Goal: Information Seeking & Learning: Find contact information

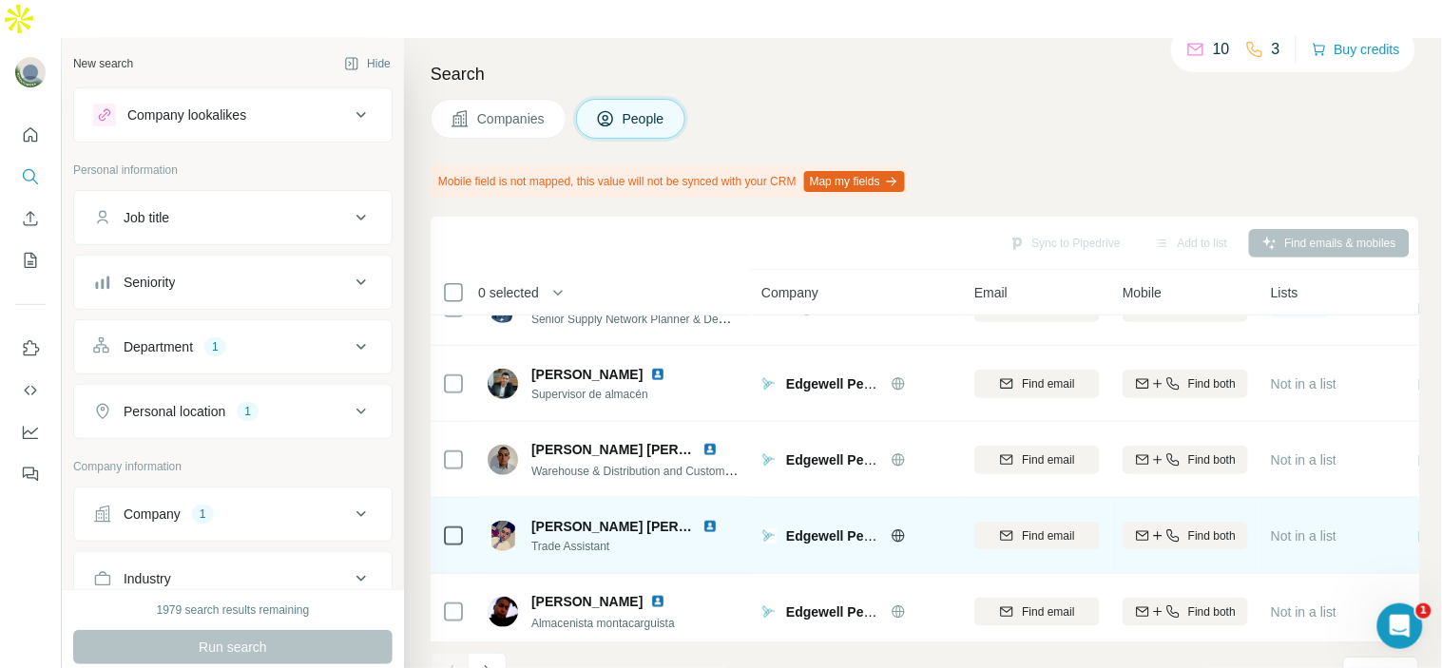
scroll to position [425, 0]
click at [708, 520] on img at bounding box center [709, 527] width 15 height 15
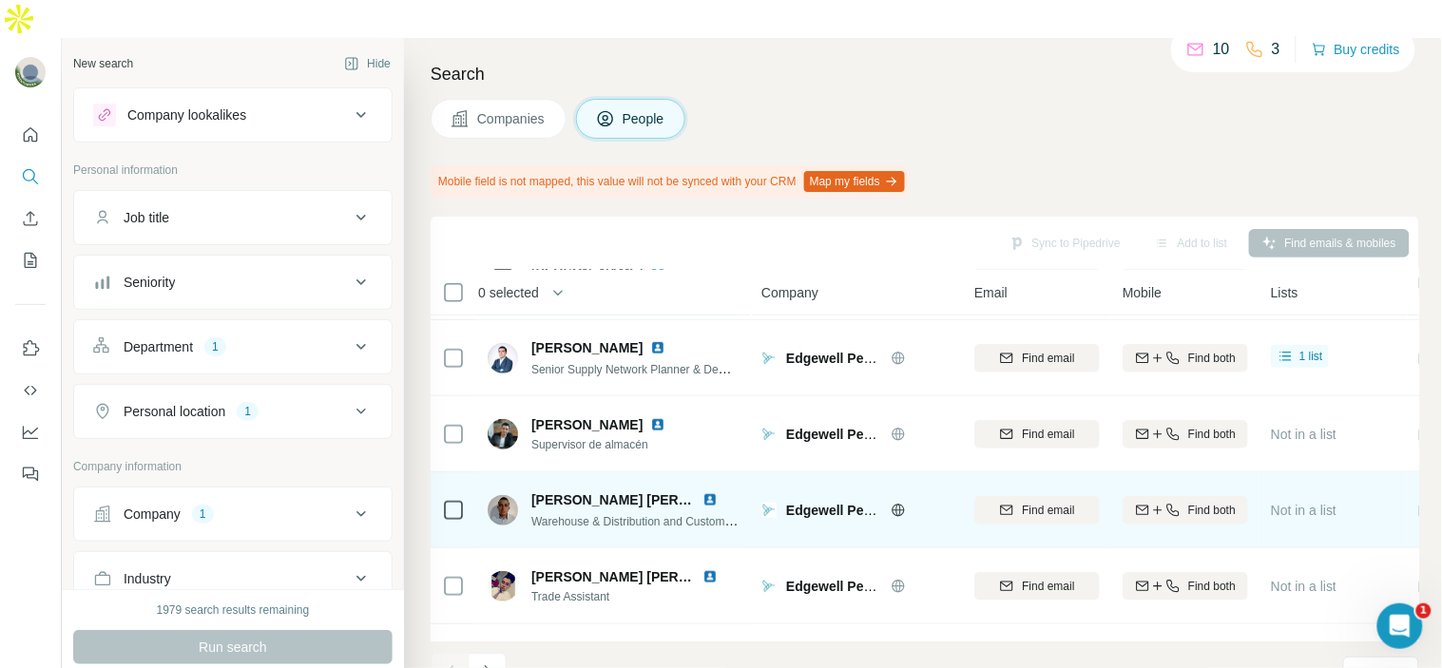
scroll to position [373, 0]
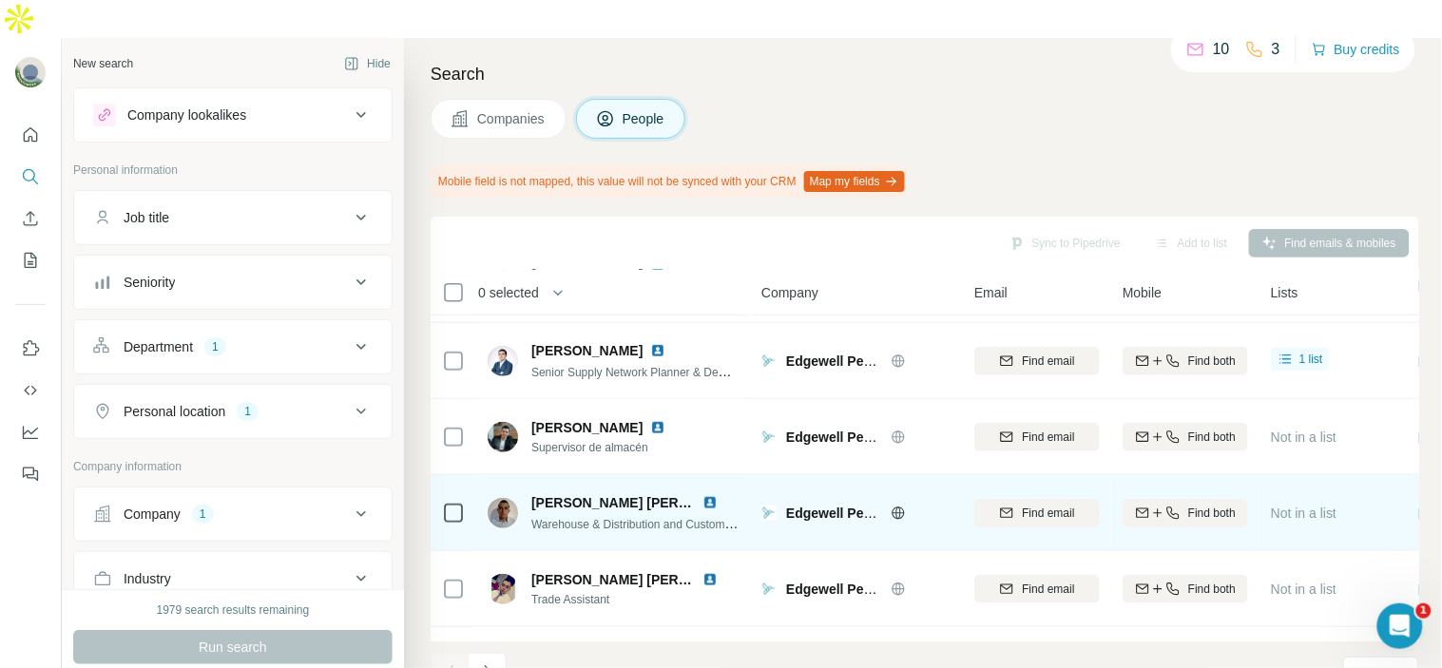
click at [715, 495] on img at bounding box center [709, 502] width 15 height 15
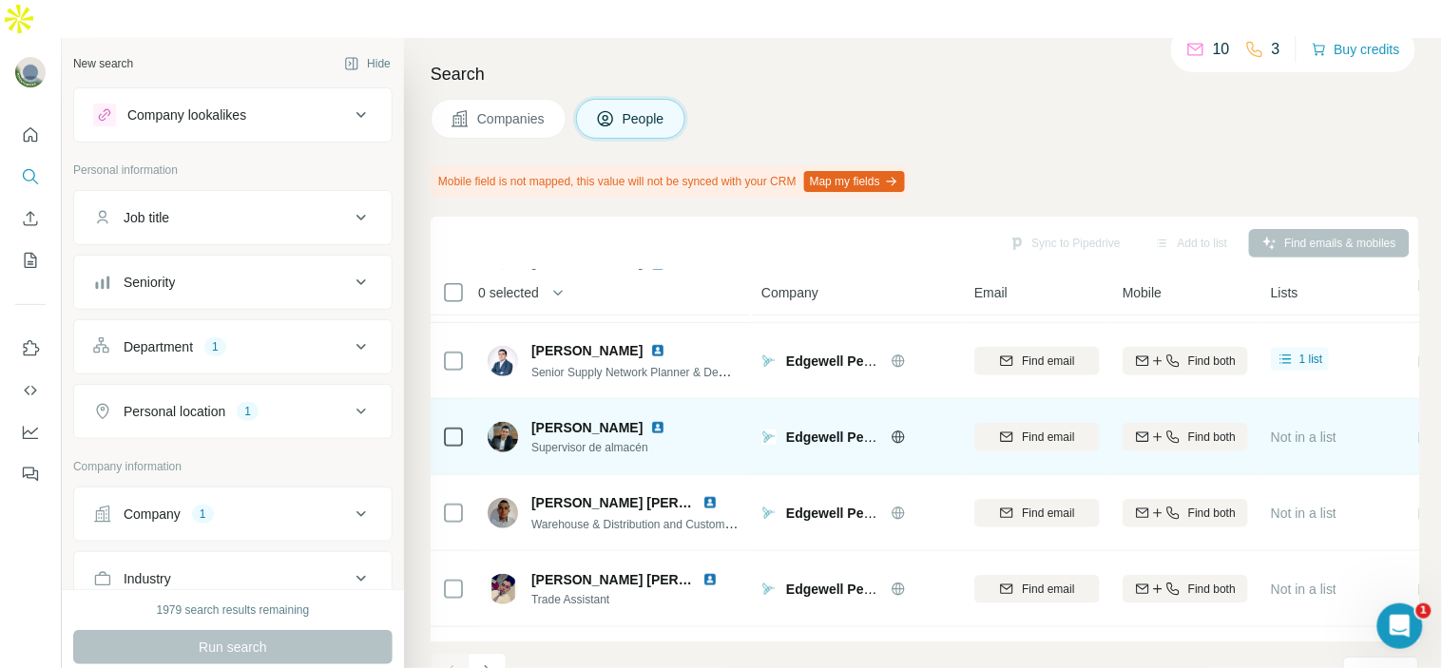
click at [650, 420] on img at bounding box center [657, 427] width 15 height 15
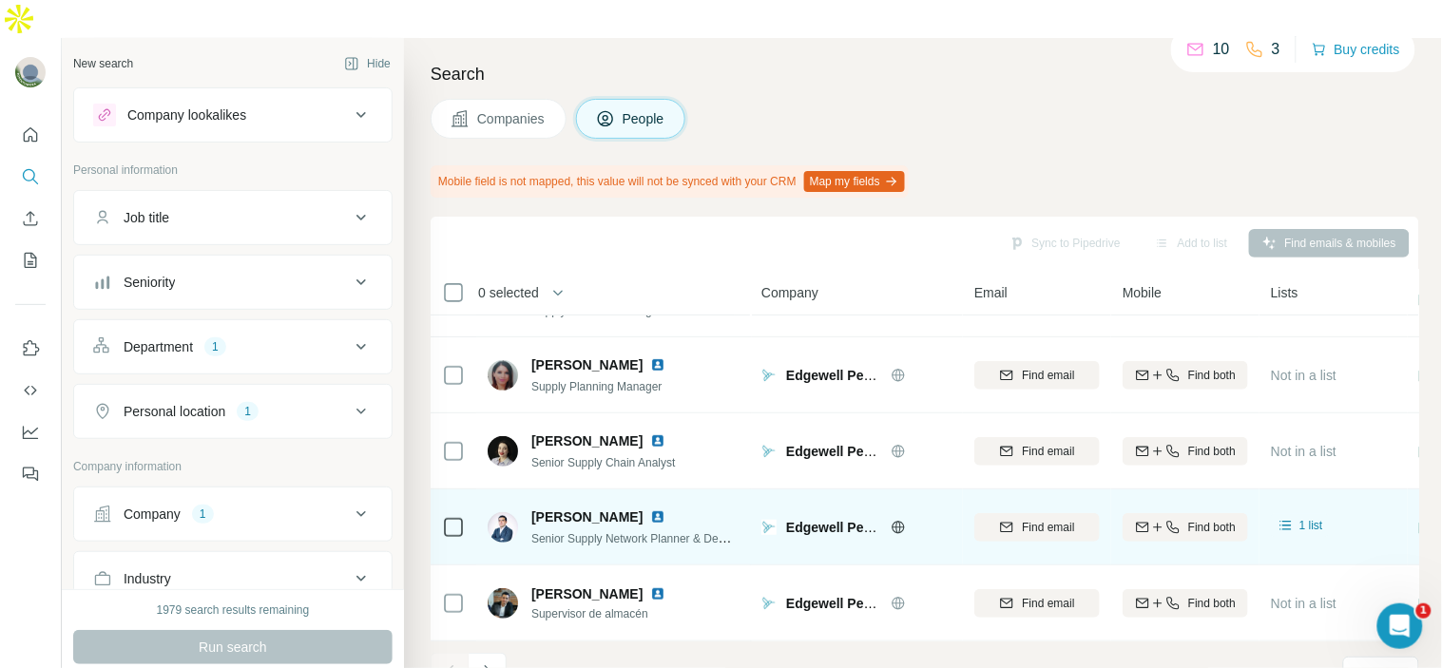
scroll to position [0, 0]
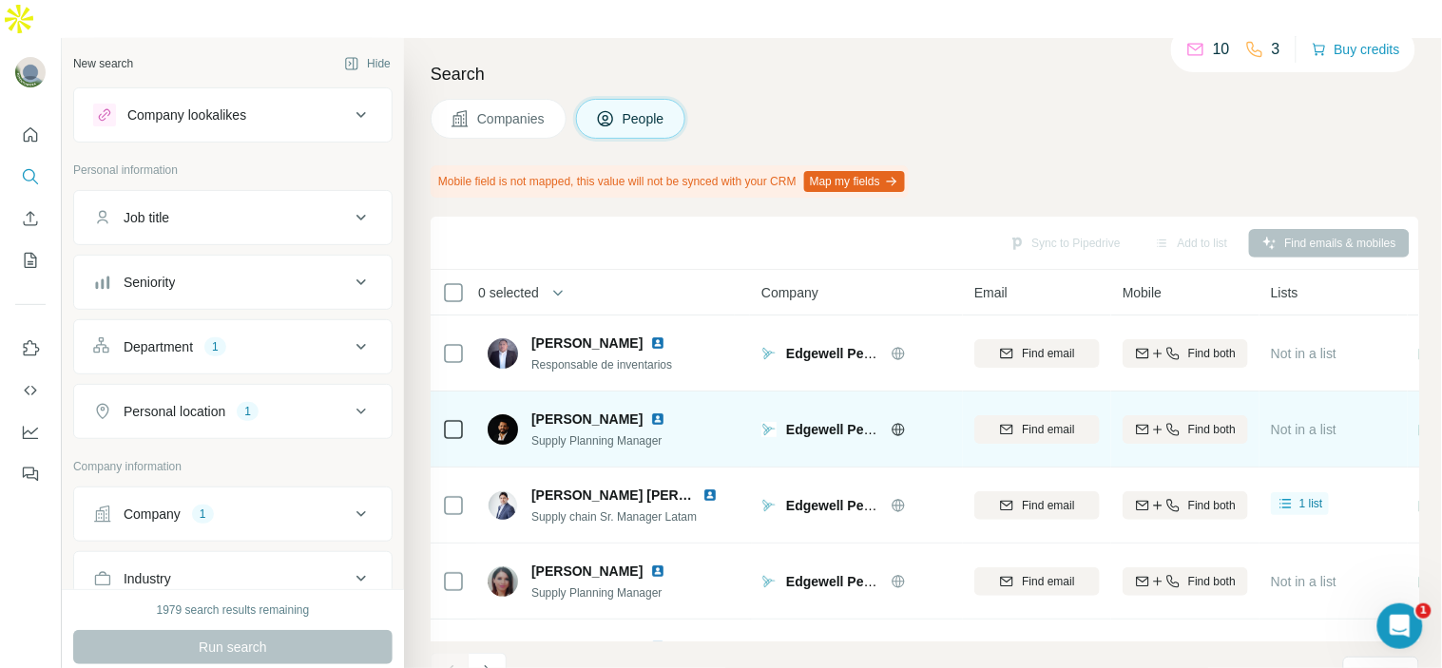
click at [665, 412] on img at bounding box center [657, 419] width 15 height 15
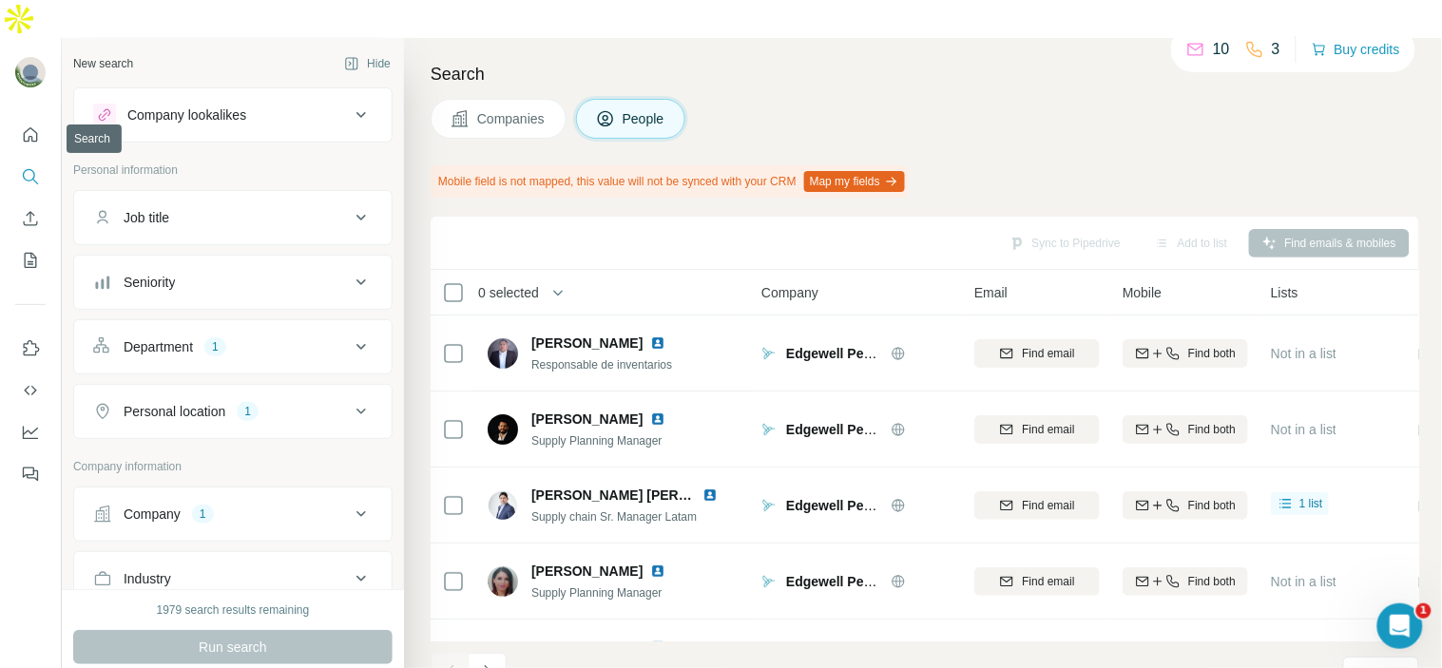
click at [42, 160] on button "Search" at bounding box center [30, 177] width 30 height 34
click at [293, 402] on div "Personal location 1" at bounding box center [221, 411] width 257 height 19
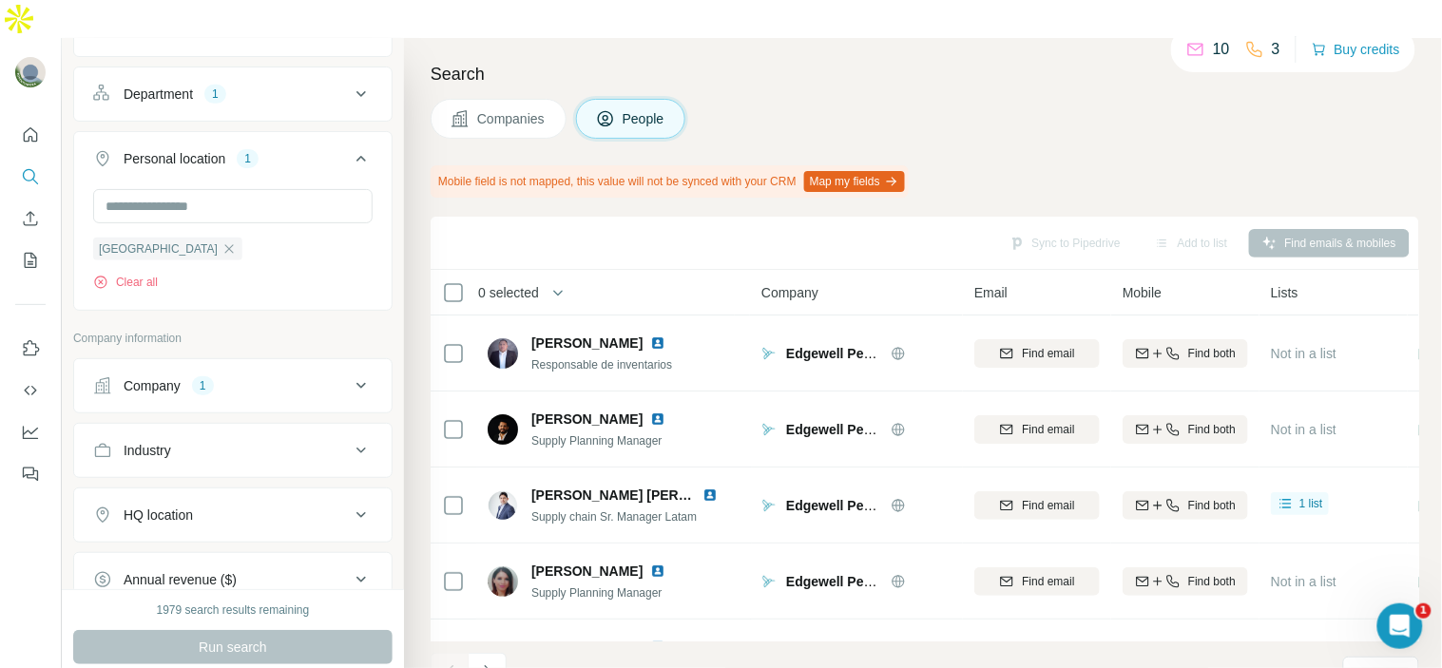
scroll to position [255, 0]
click at [221, 375] on div "Company 1" at bounding box center [221, 384] width 257 height 19
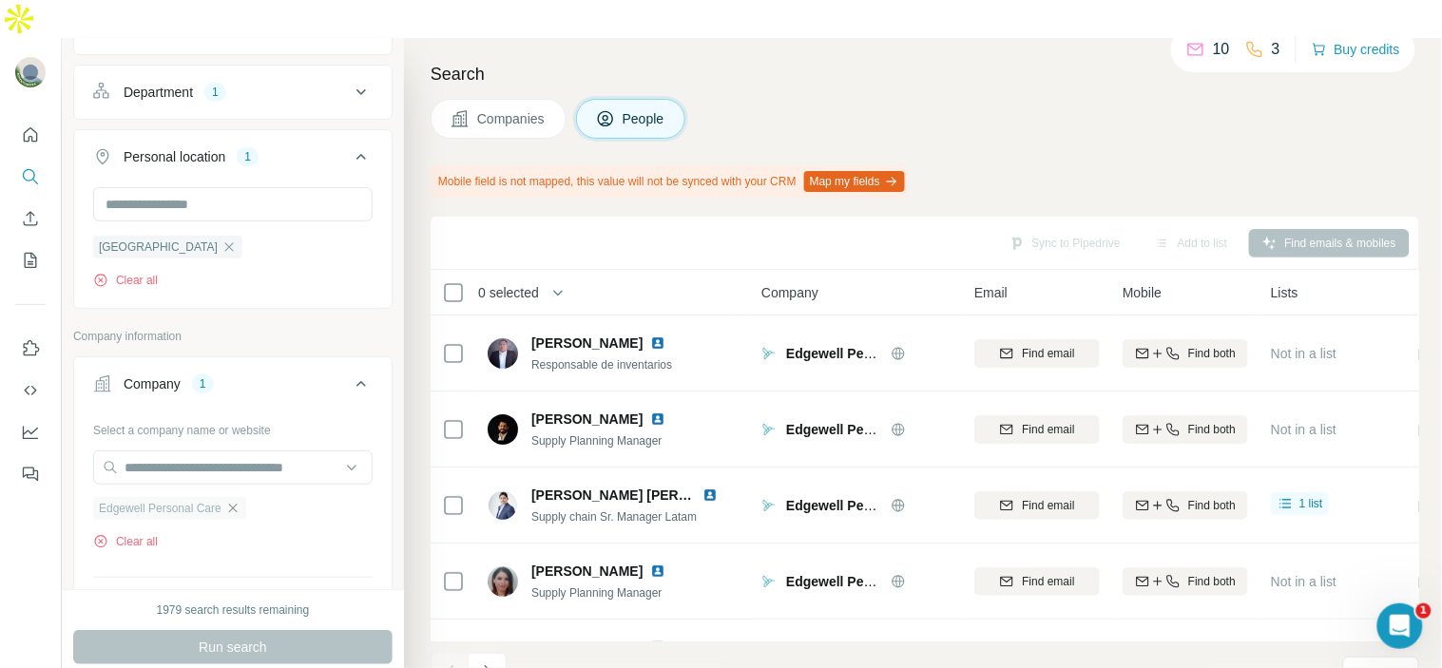
click at [240, 501] on icon "button" at bounding box center [232, 508] width 15 height 15
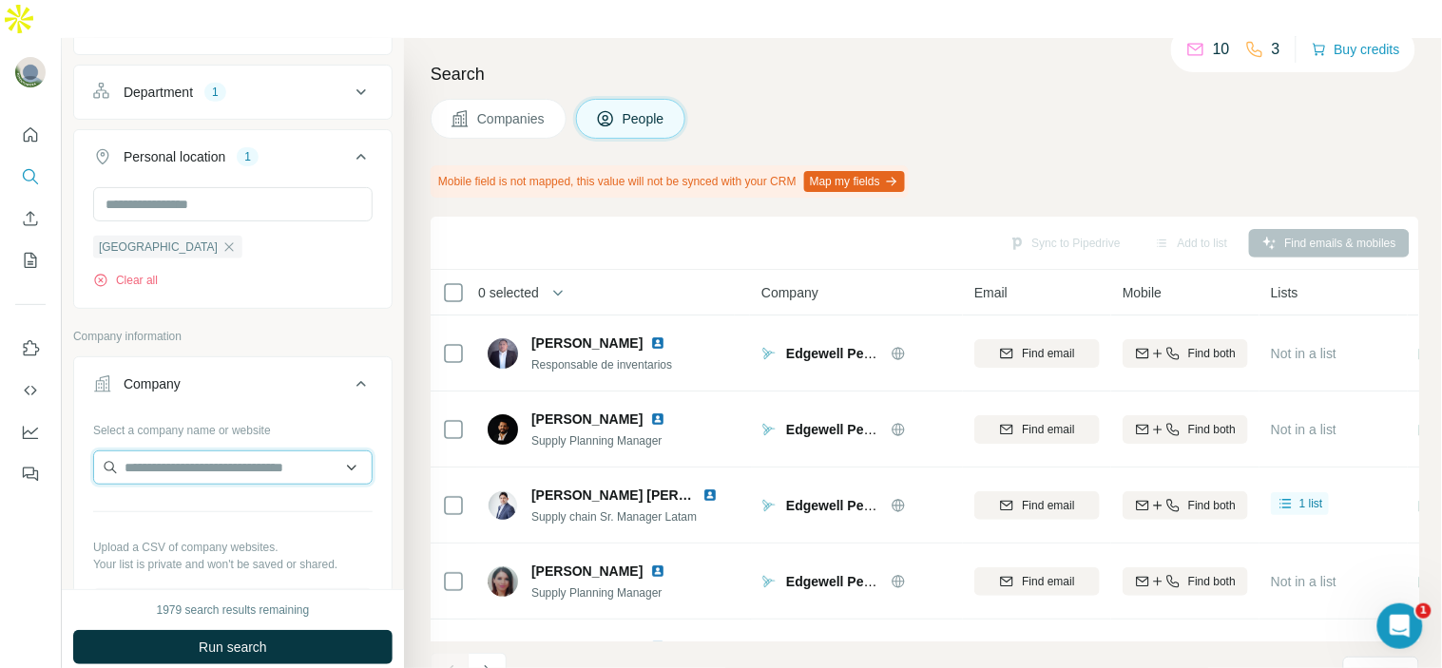
click at [213, 451] on input "text" at bounding box center [232, 468] width 279 height 34
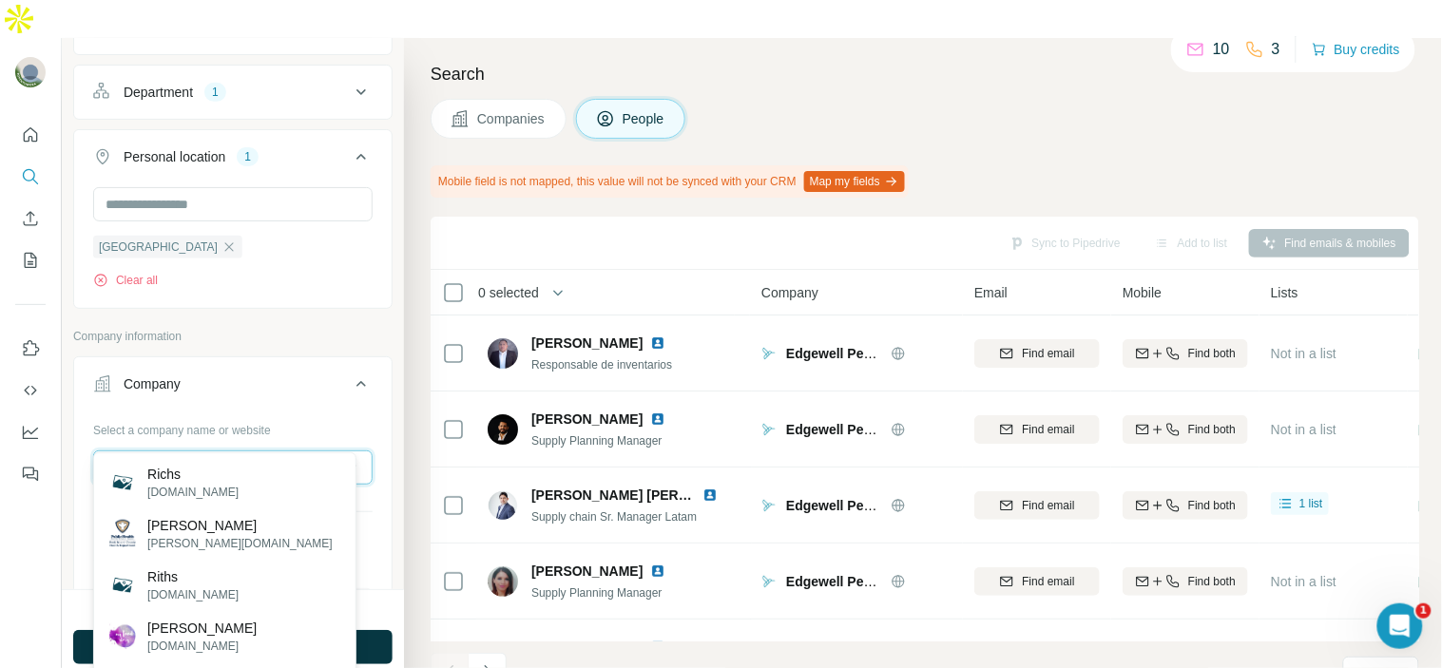
type input "*"
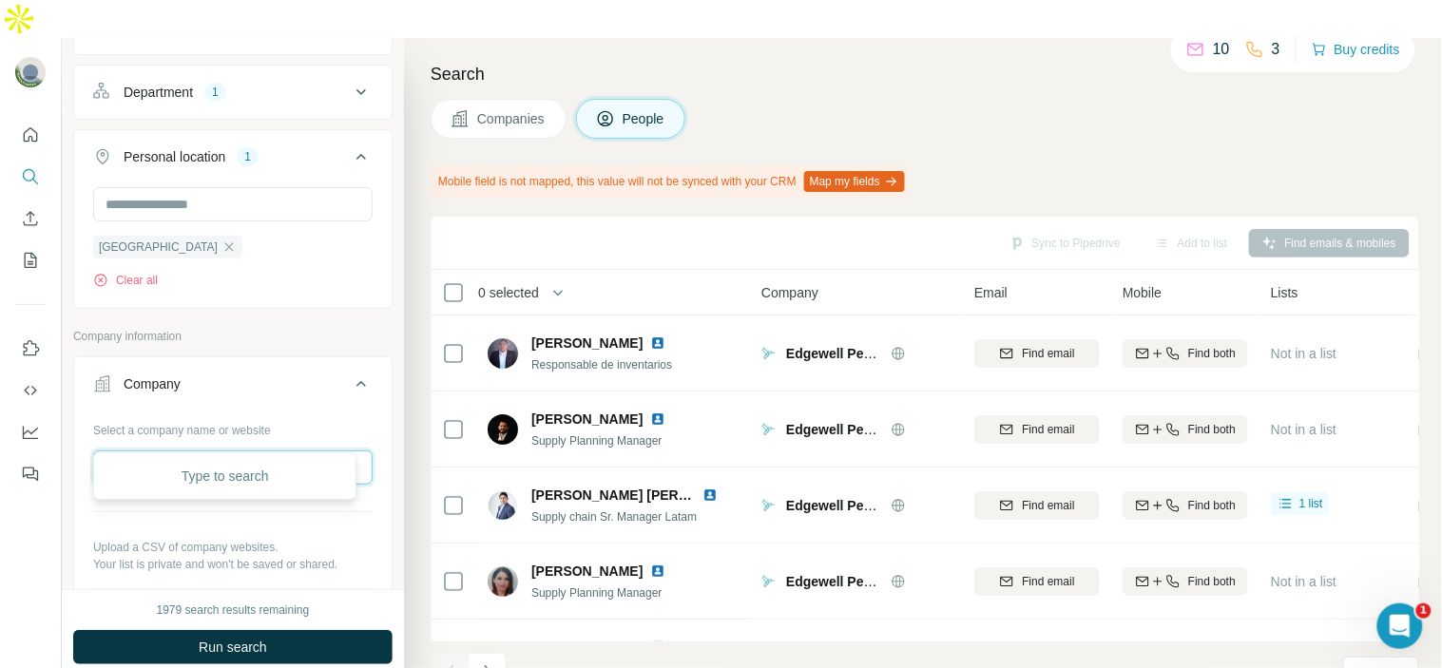
click at [249, 451] on input "text" at bounding box center [232, 468] width 279 height 34
paste input "**********"
type input "**********"
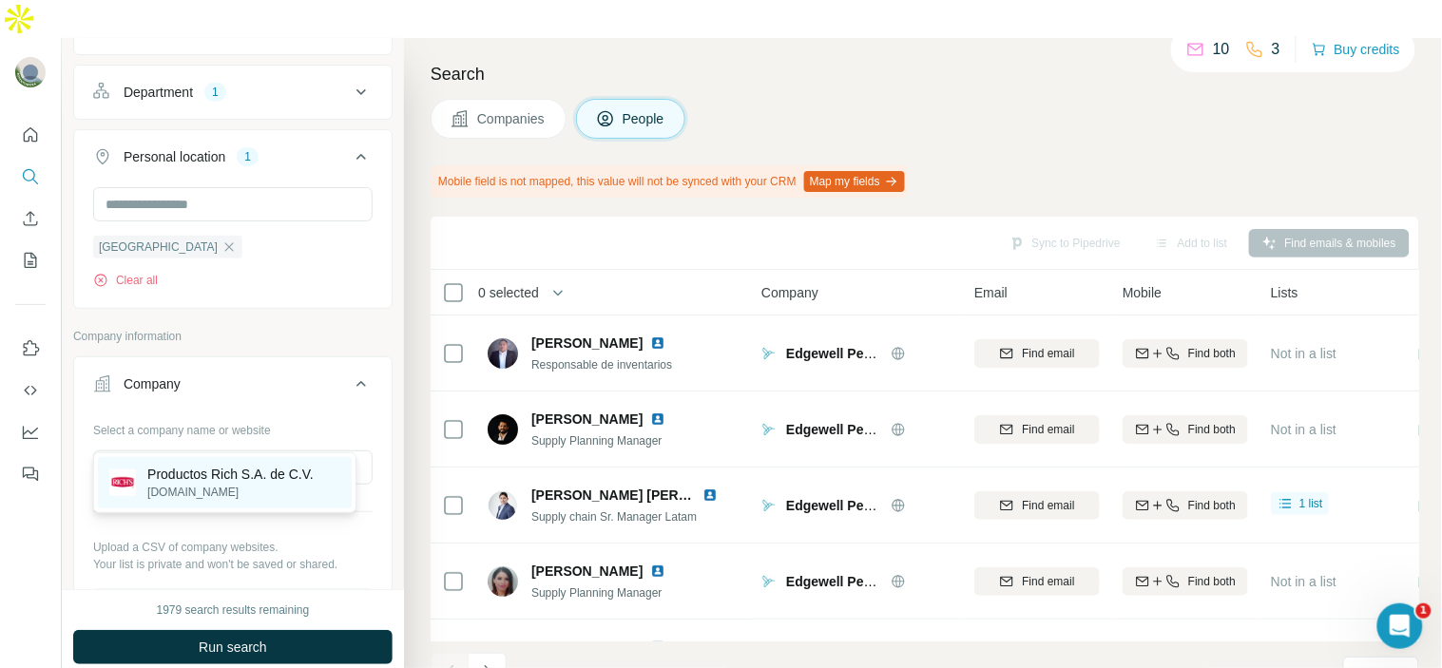
click at [260, 471] on p "Productos Rich S.A. de C.V." at bounding box center [230, 474] width 166 height 19
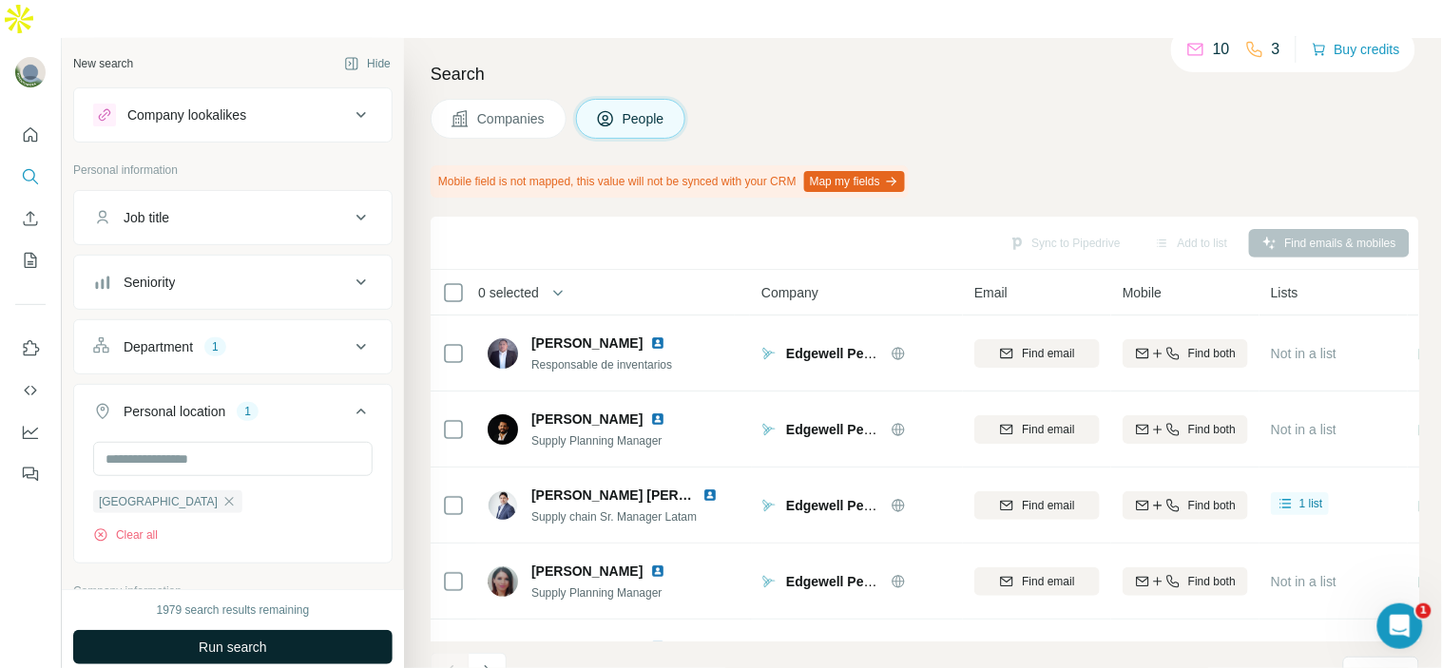
click at [249, 638] on span "Run search" at bounding box center [233, 647] width 68 height 19
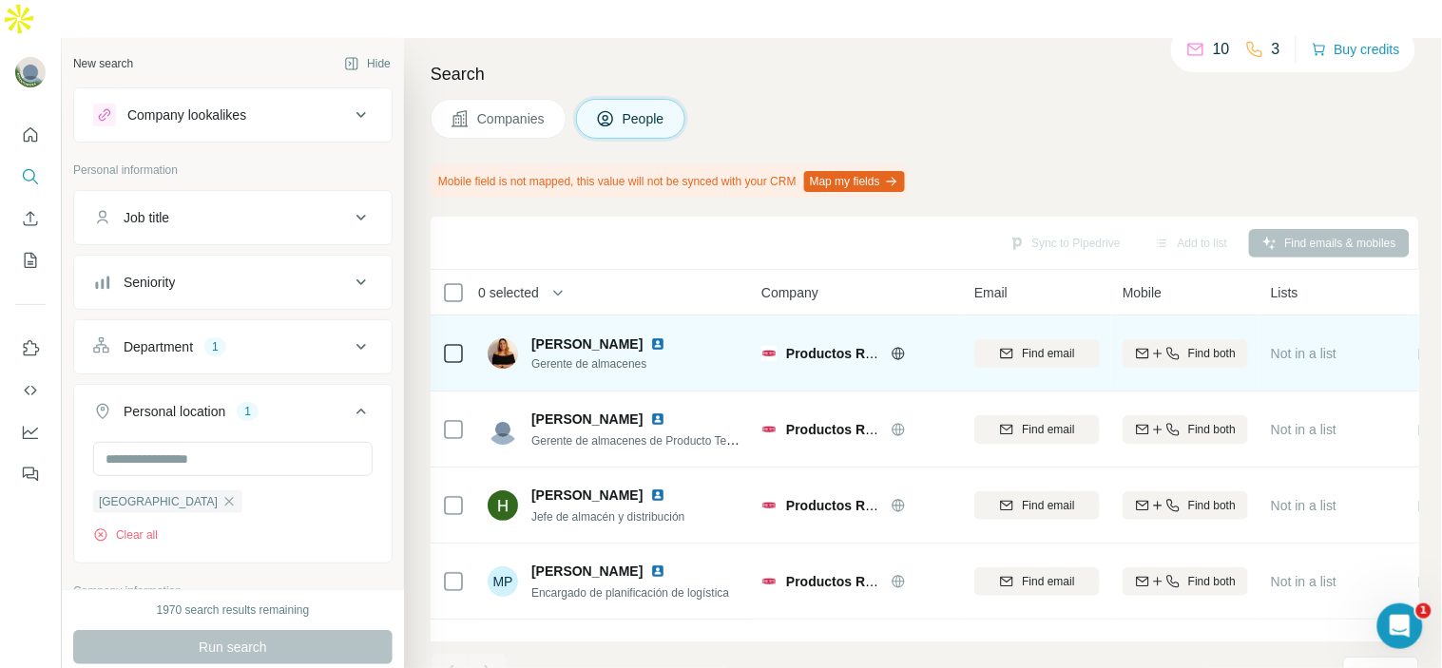
scroll to position [1, 0]
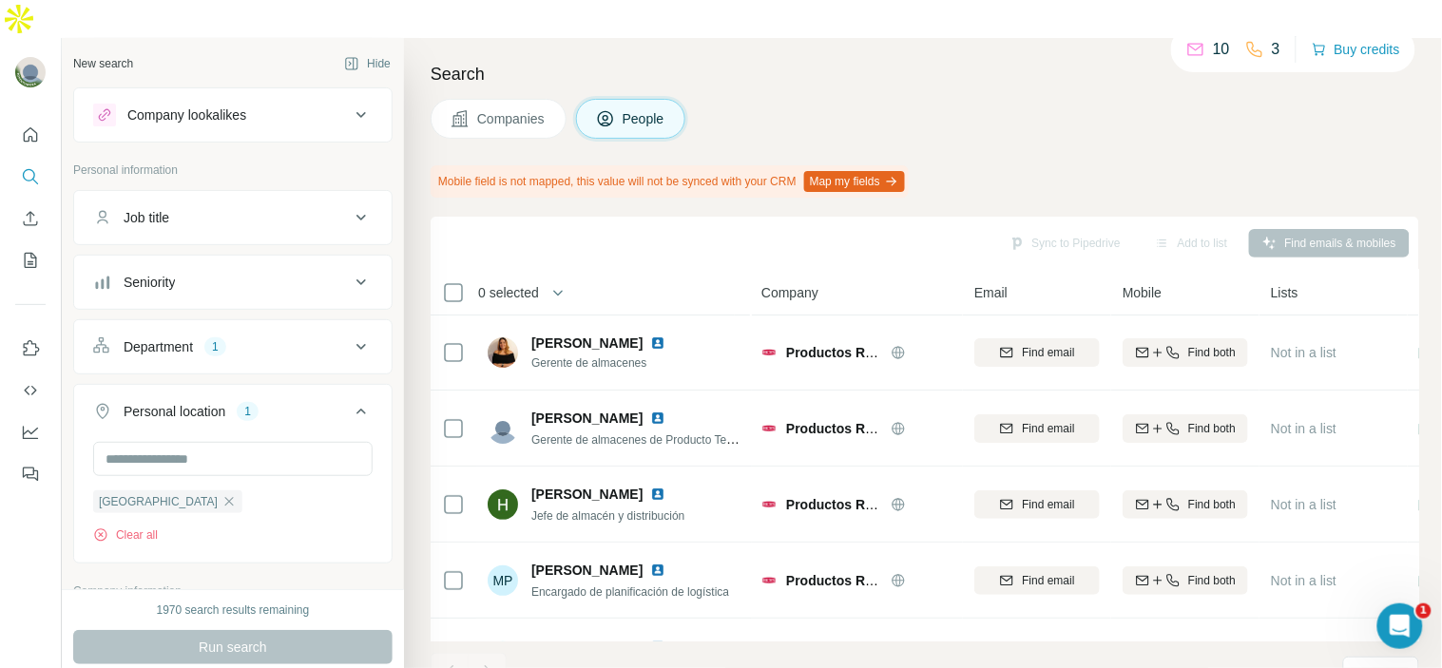
click at [259, 337] on div "Department 1" at bounding box center [221, 346] width 257 height 19
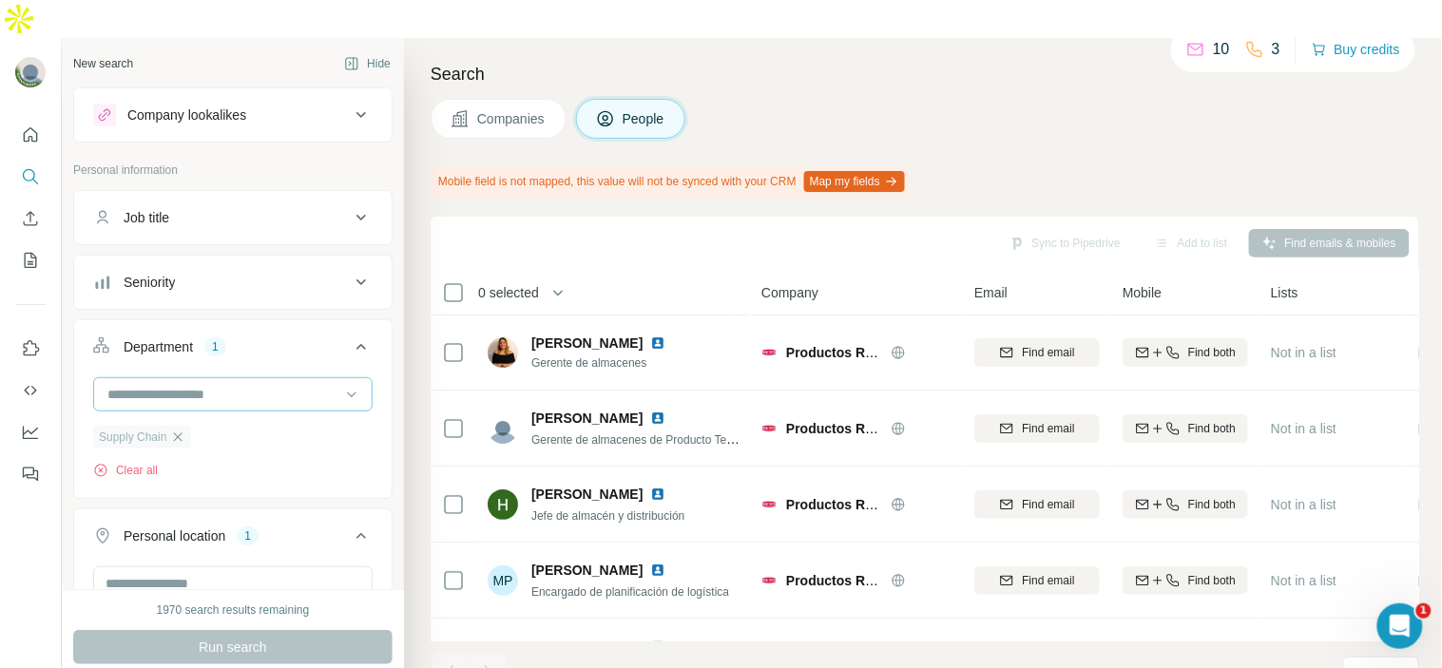
click at [269, 384] on input at bounding box center [223, 394] width 235 height 21
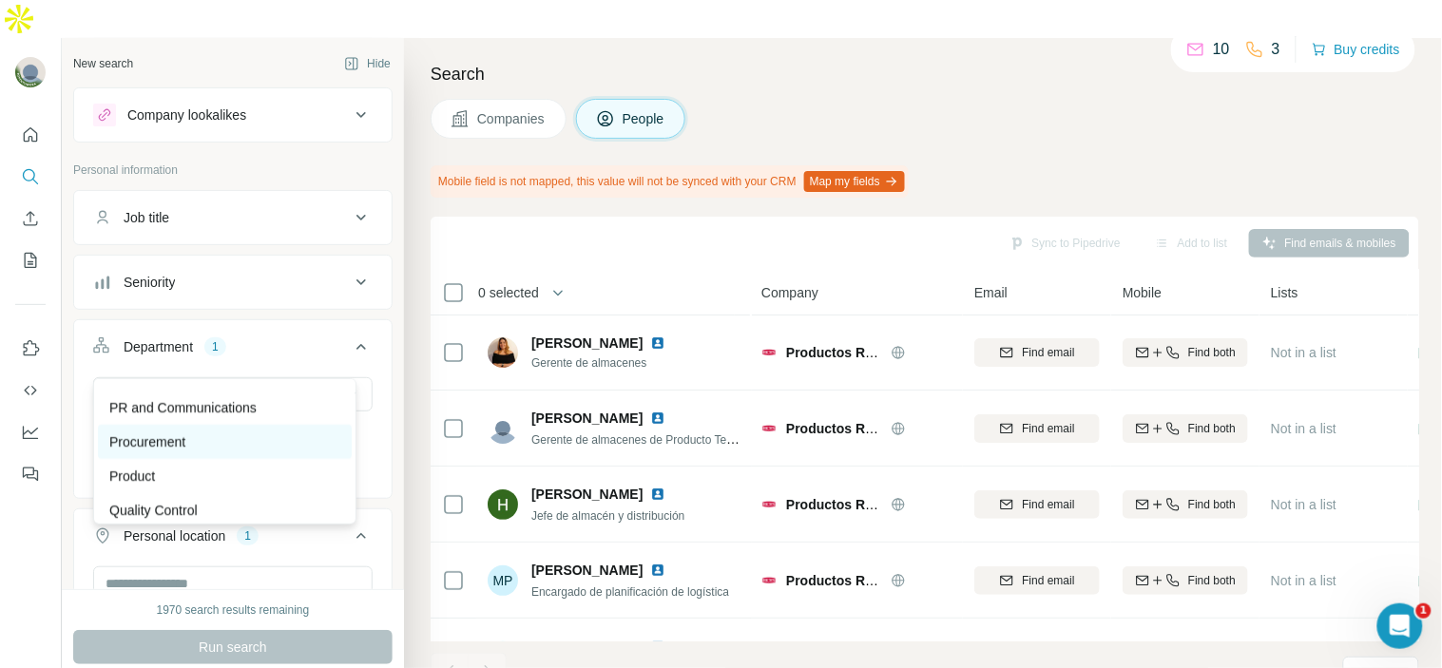
click at [234, 439] on div "Procurement" at bounding box center [224, 442] width 231 height 19
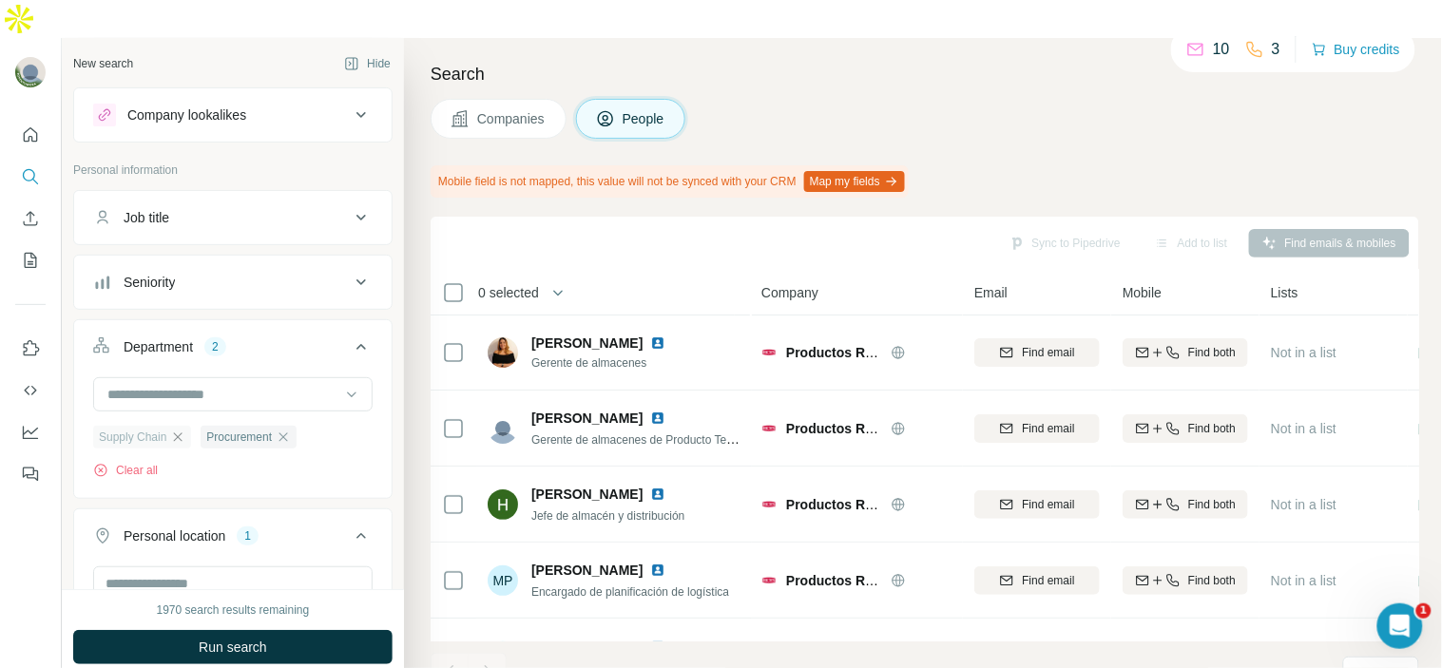
click at [182, 433] on icon "button" at bounding box center [178, 437] width 9 height 9
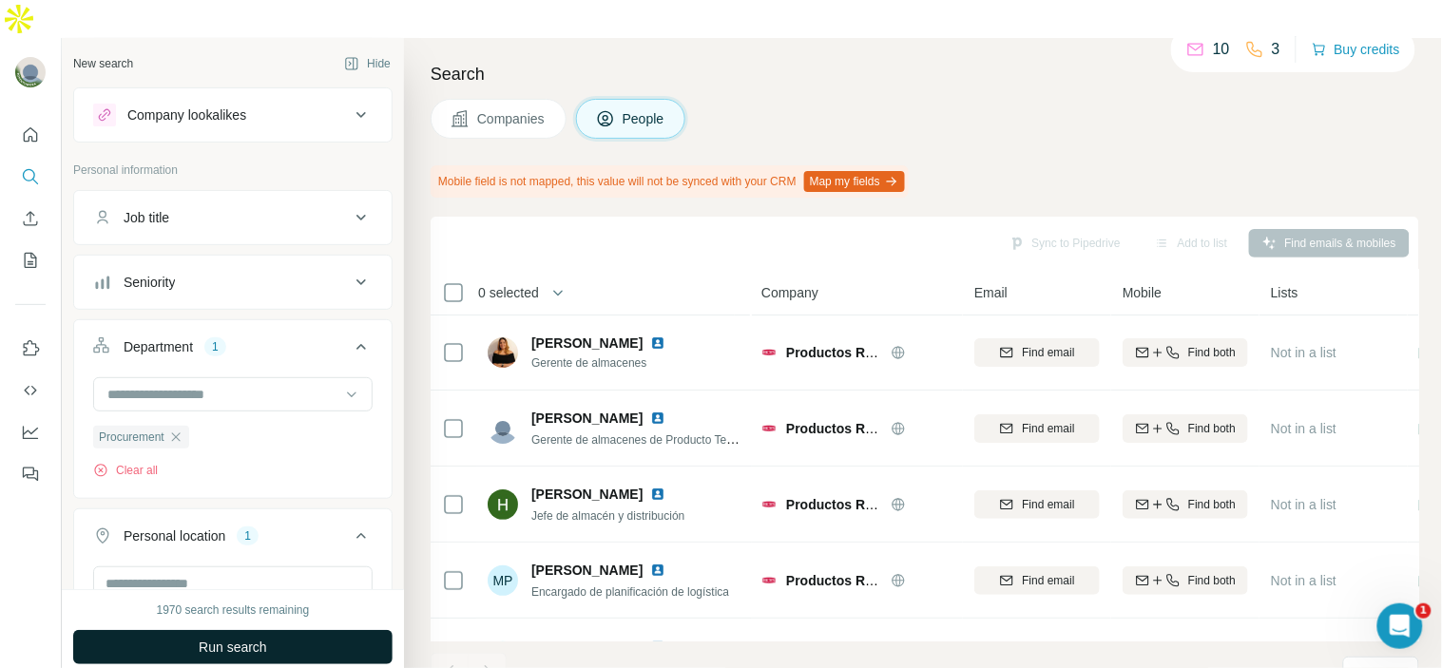
click at [258, 638] on span "Run search" at bounding box center [233, 647] width 68 height 19
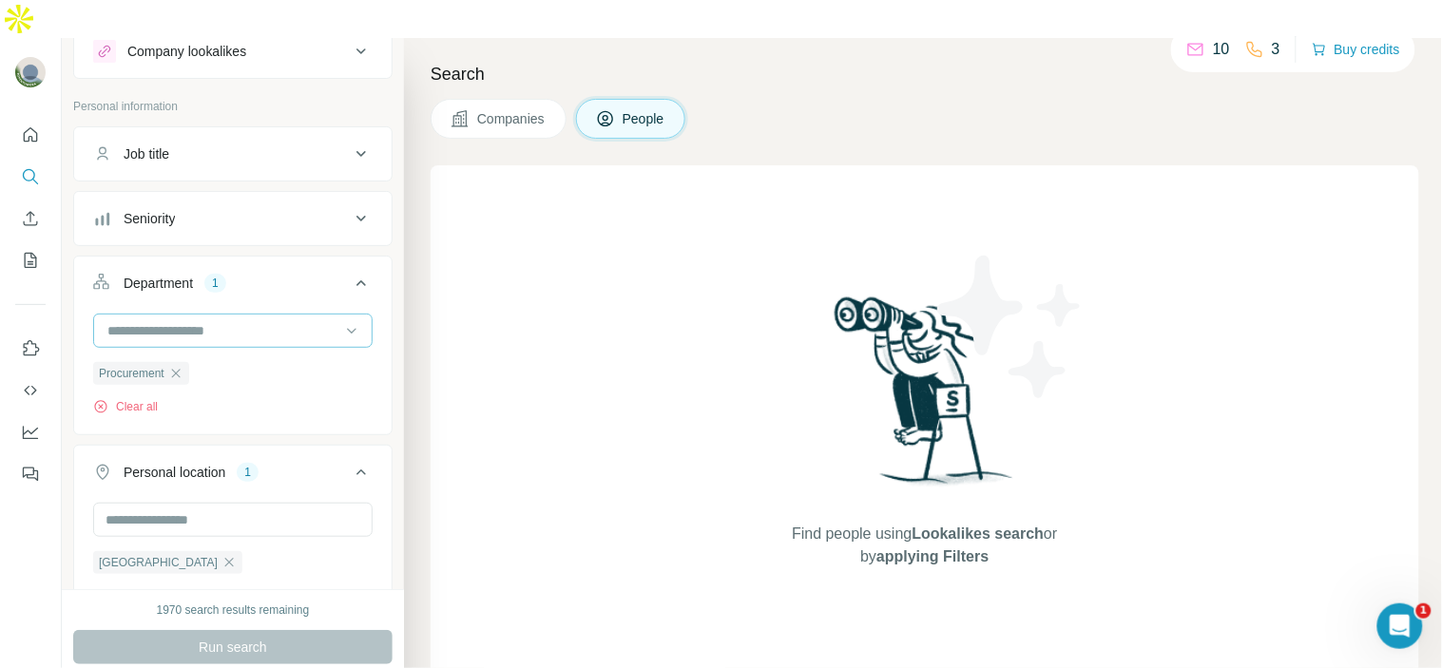
scroll to position [61, 0]
click at [245, 317] on div at bounding box center [223, 333] width 235 height 32
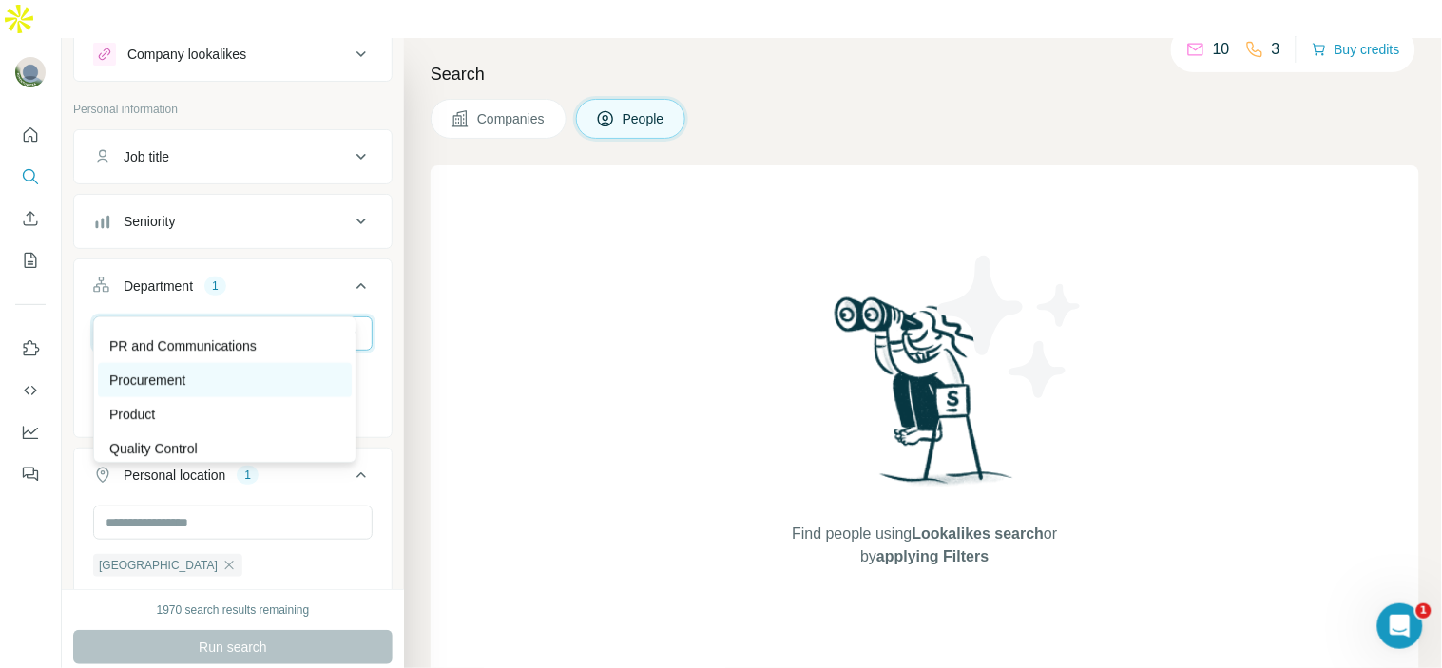
scroll to position [683, 0]
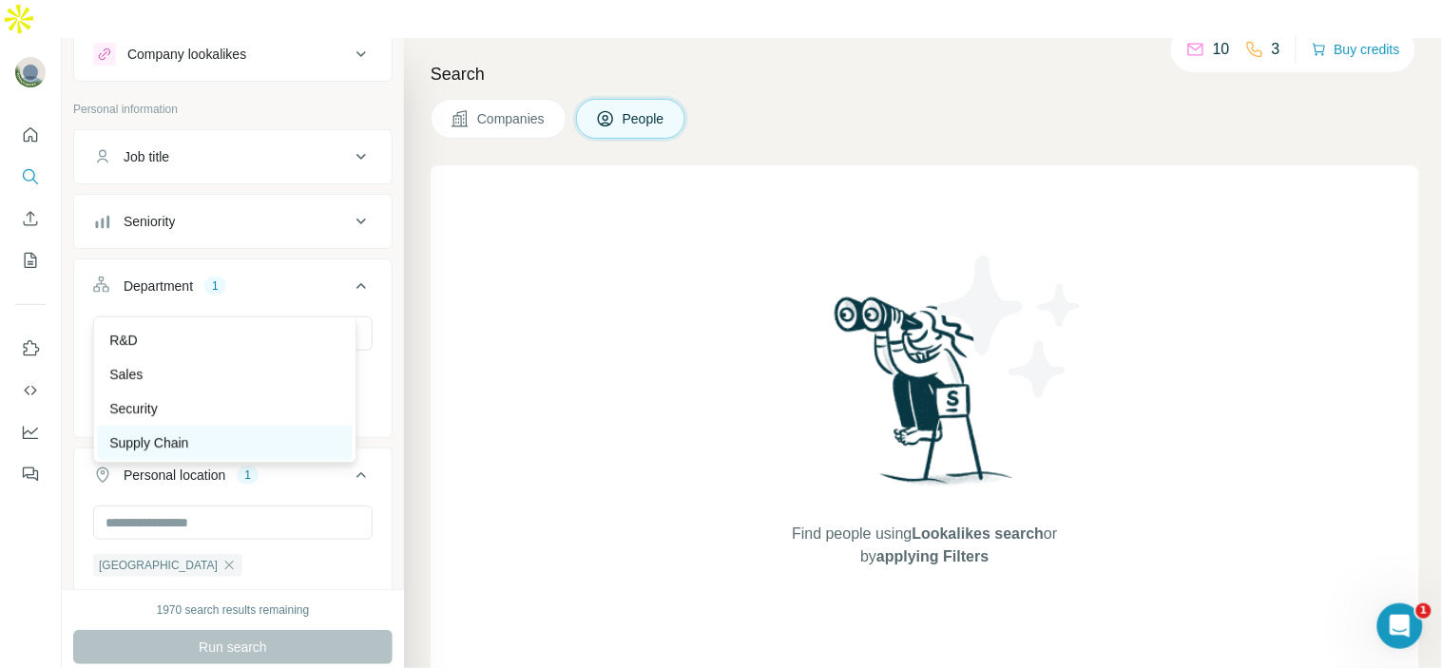
click at [234, 433] on div "Supply Chain" at bounding box center [224, 442] width 231 height 19
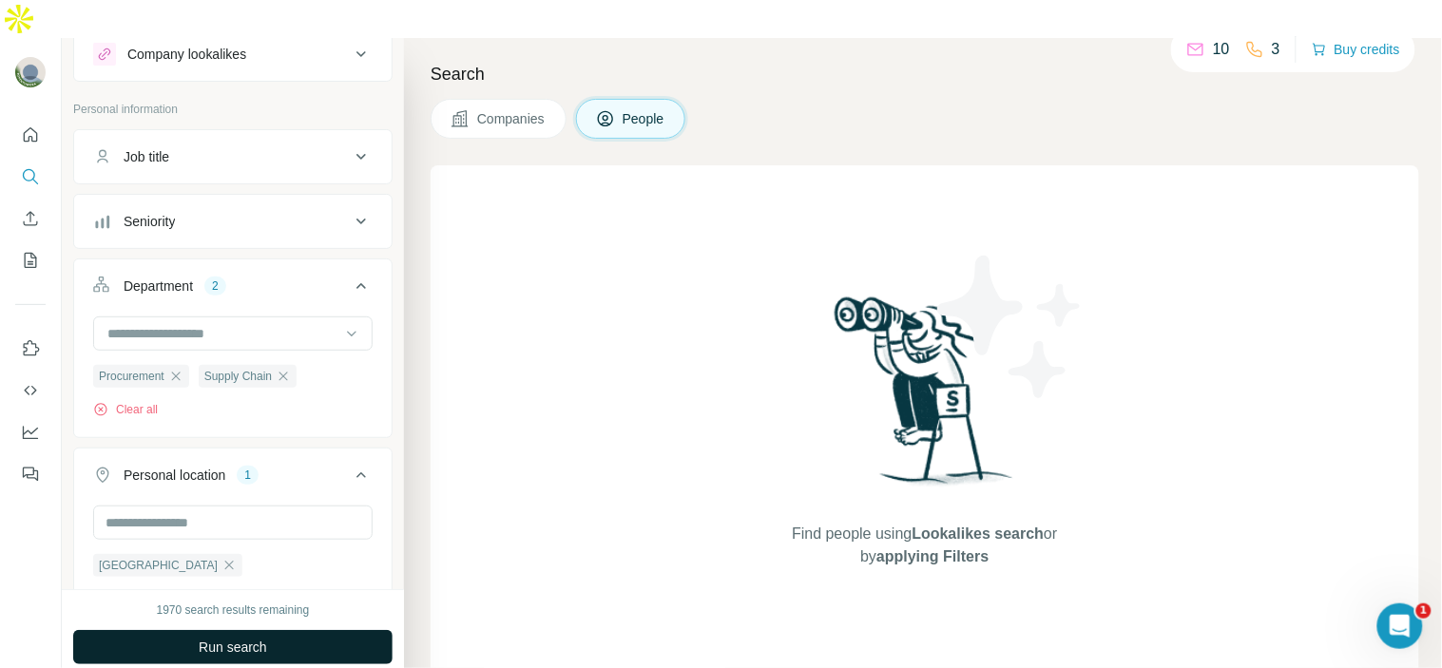
click at [252, 638] on span "Run search" at bounding box center [233, 647] width 68 height 19
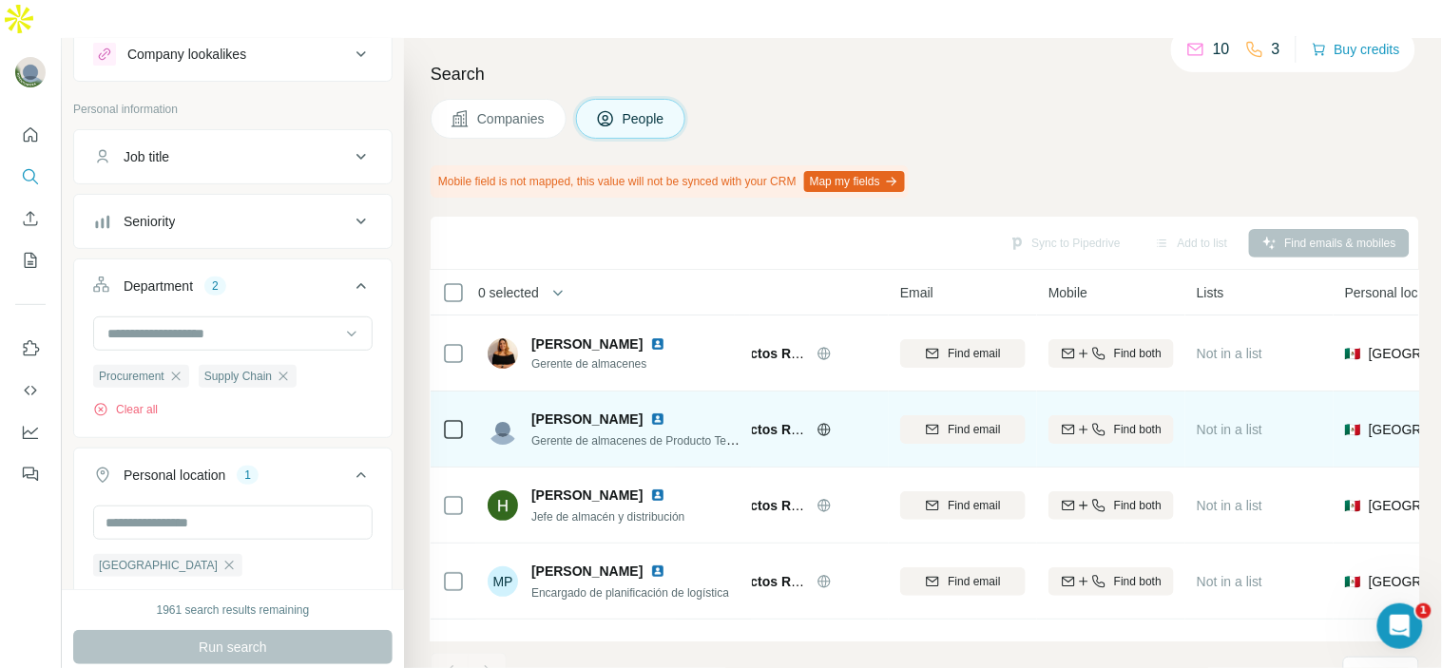
scroll to position [0, 76]
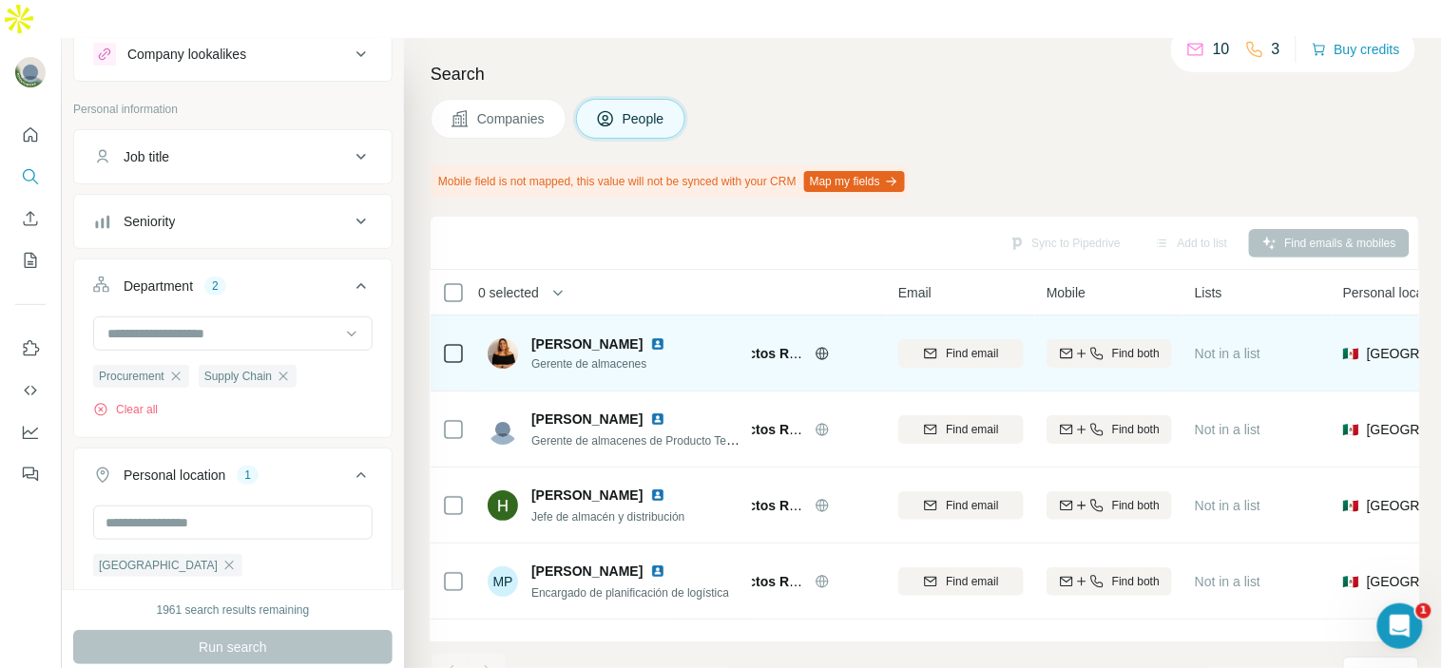
click at [665, 337] on img at bounding box center [657, 344] width 15 height 15
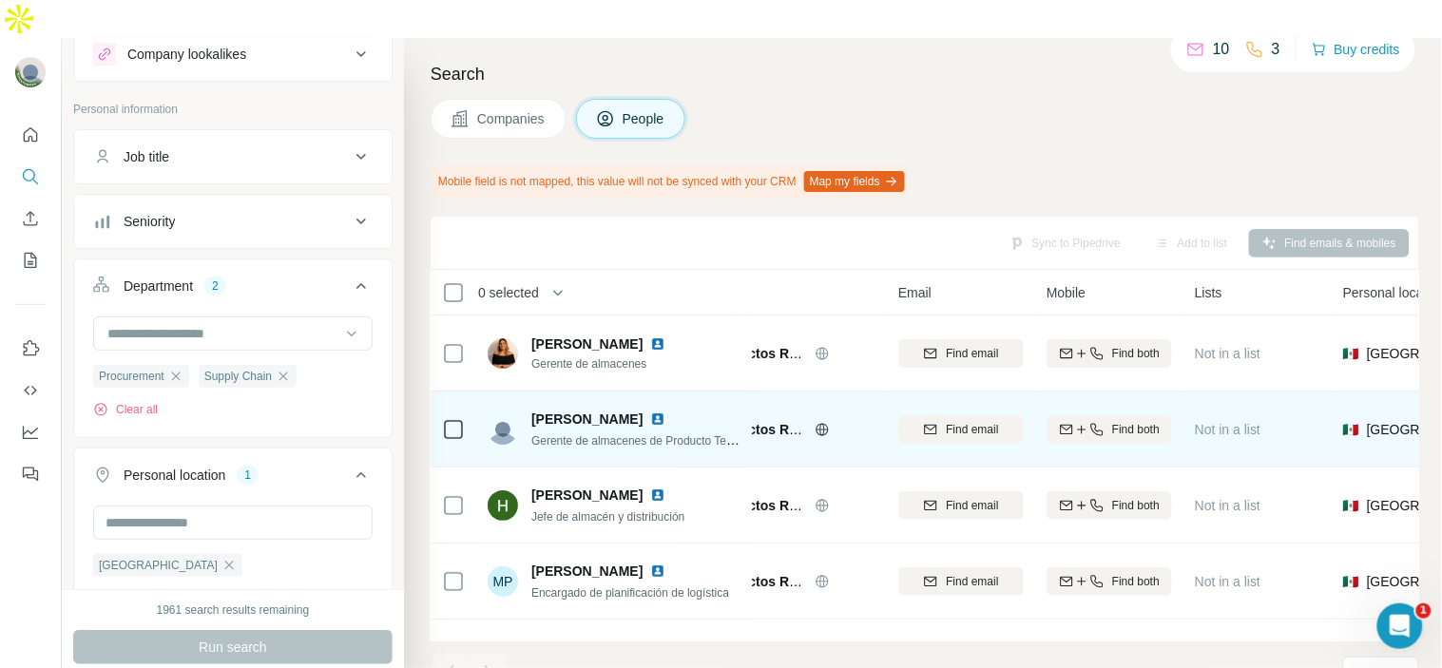
click at [650, 412] on img at bounding box center [657, 419] width 15 height 15
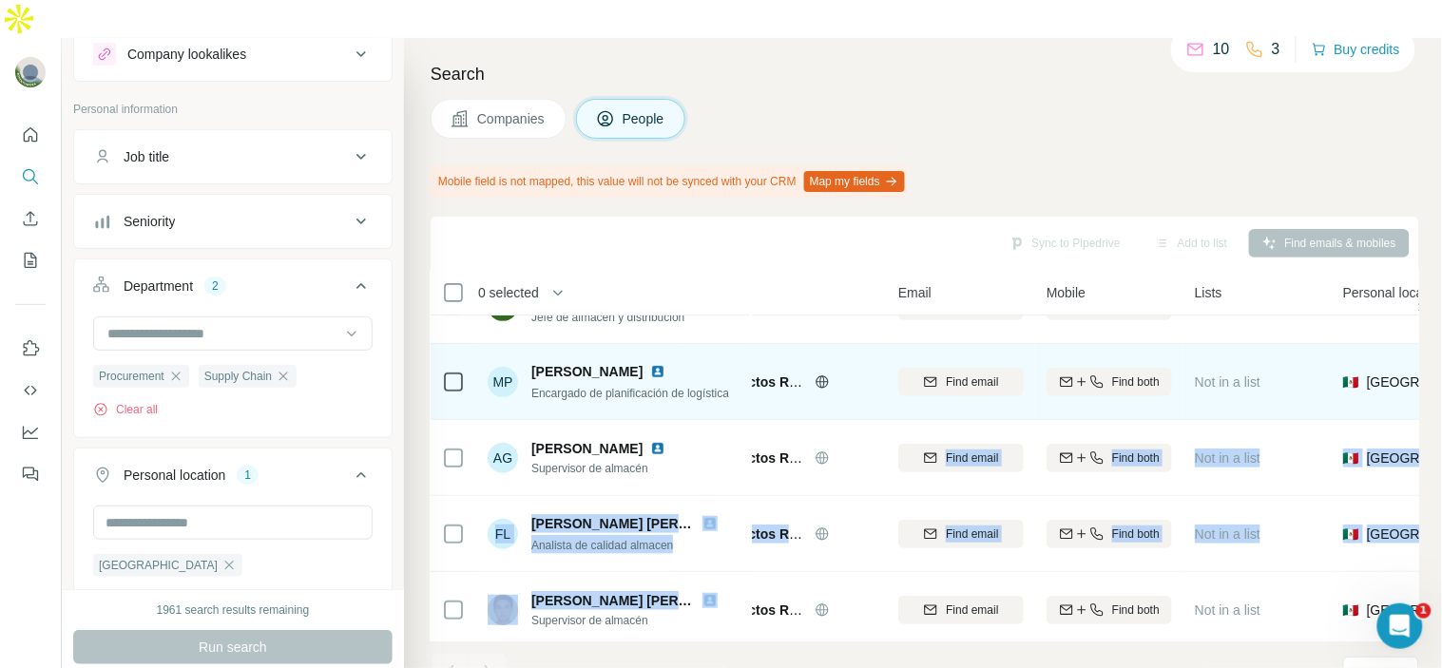
drag, startPoint x: 877, startPoint y: 592, endPoint x: 797, endPoint y: 279, distance: 323.0
click at [0, 0] on tbody "[PERSON_NAME] Gerente de almacenes Productos Rich S.A. de C.V. Find email Find …" at bounding box center [0, 0] width 0 height 0
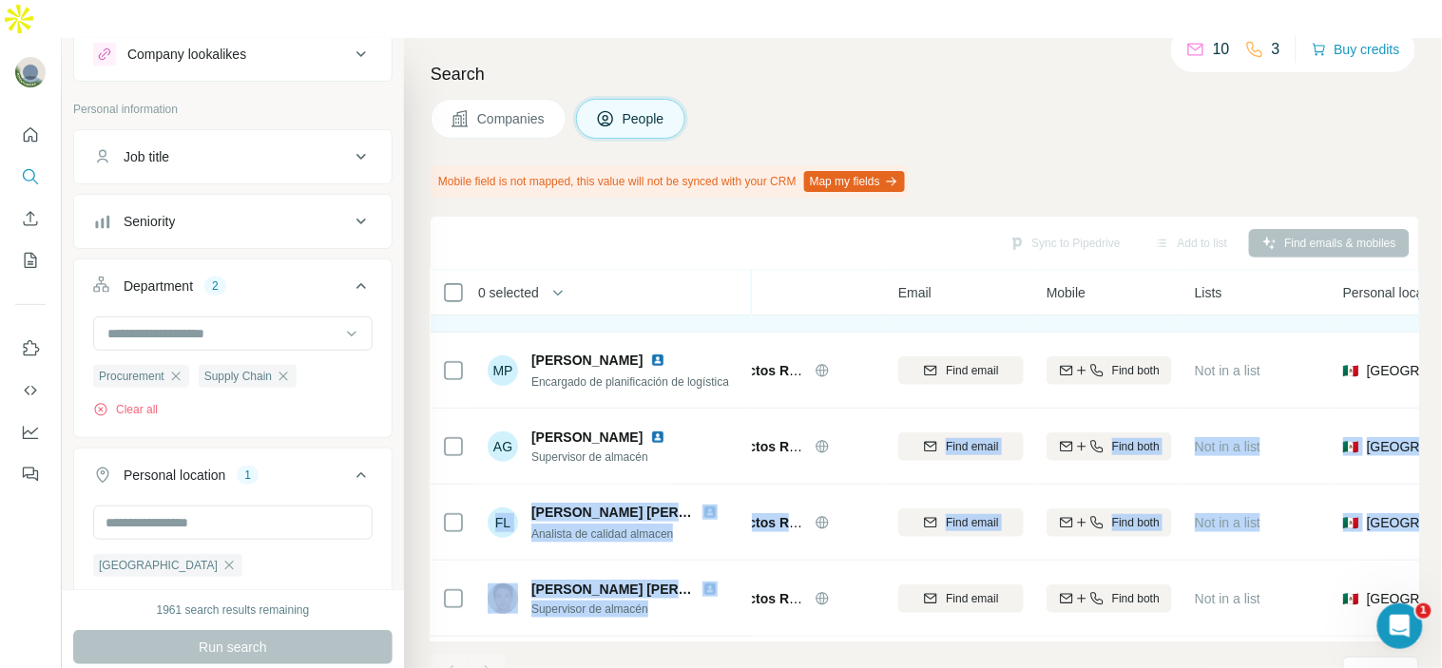
scroll to position [106, 76]
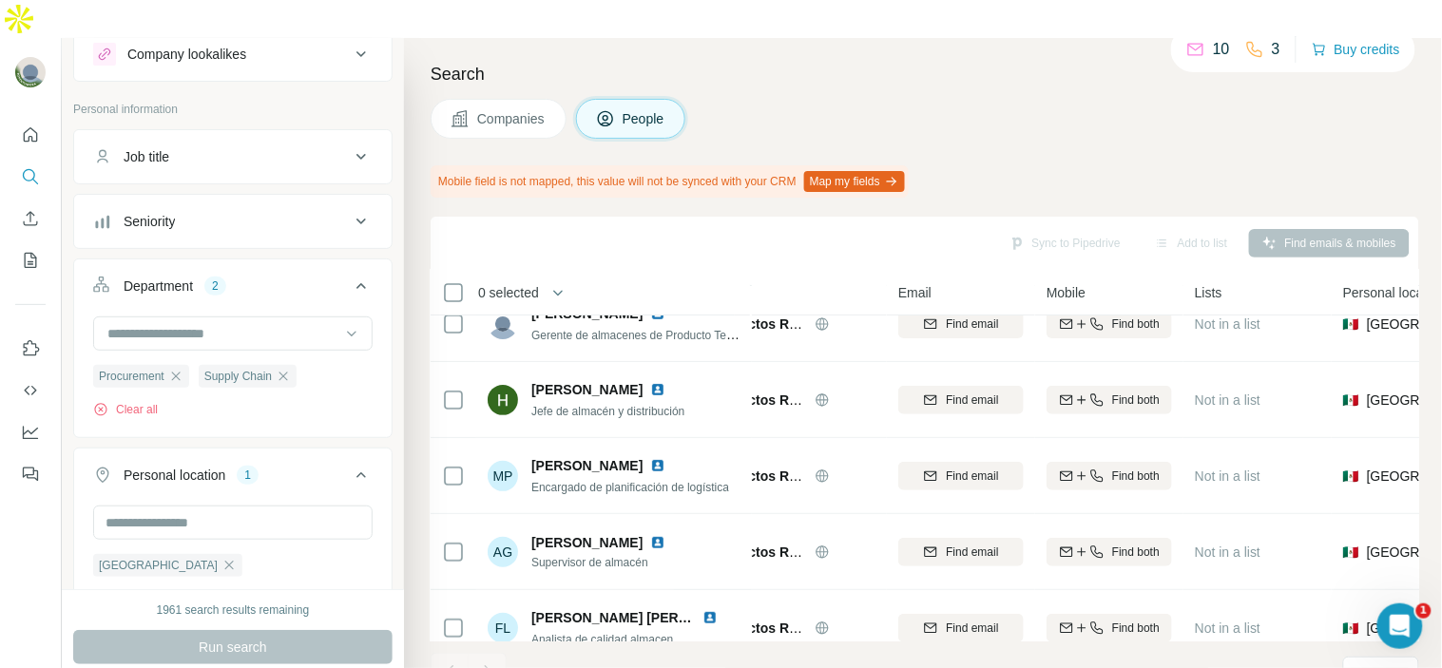
click at [743, 226] on div "Sync to Pipedrive Add to list Find emails & mobiles" at bounding box center [925, 242] width 970 height 33
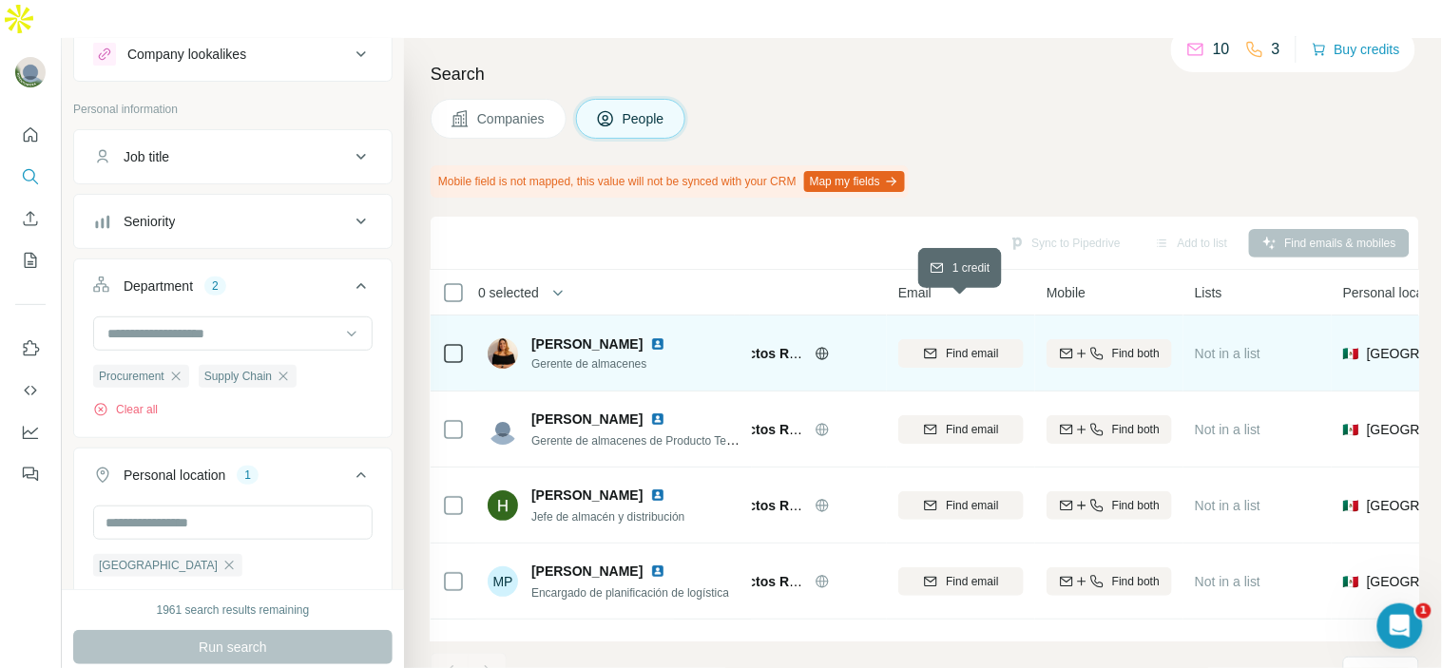
click at [933, 345] on div "Find email" at bounding box center [960, 353] width 125 height 17
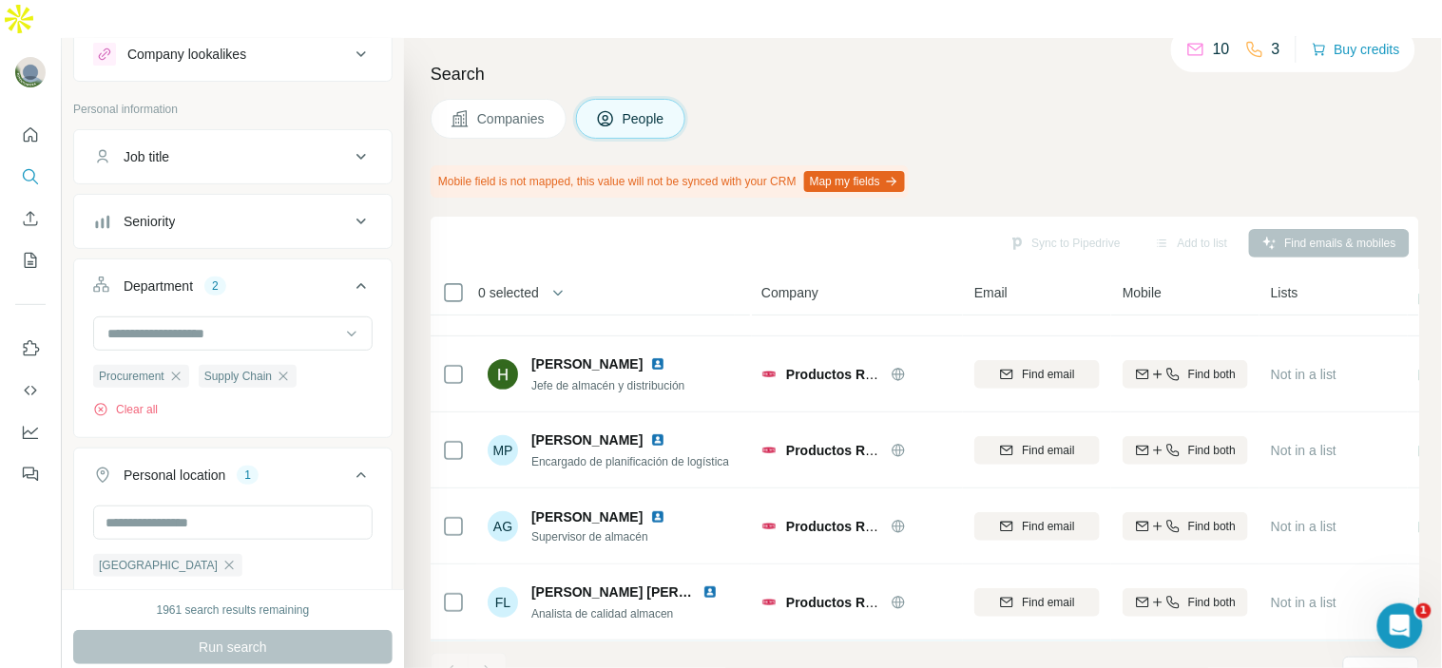
scroll to position [0, 0]
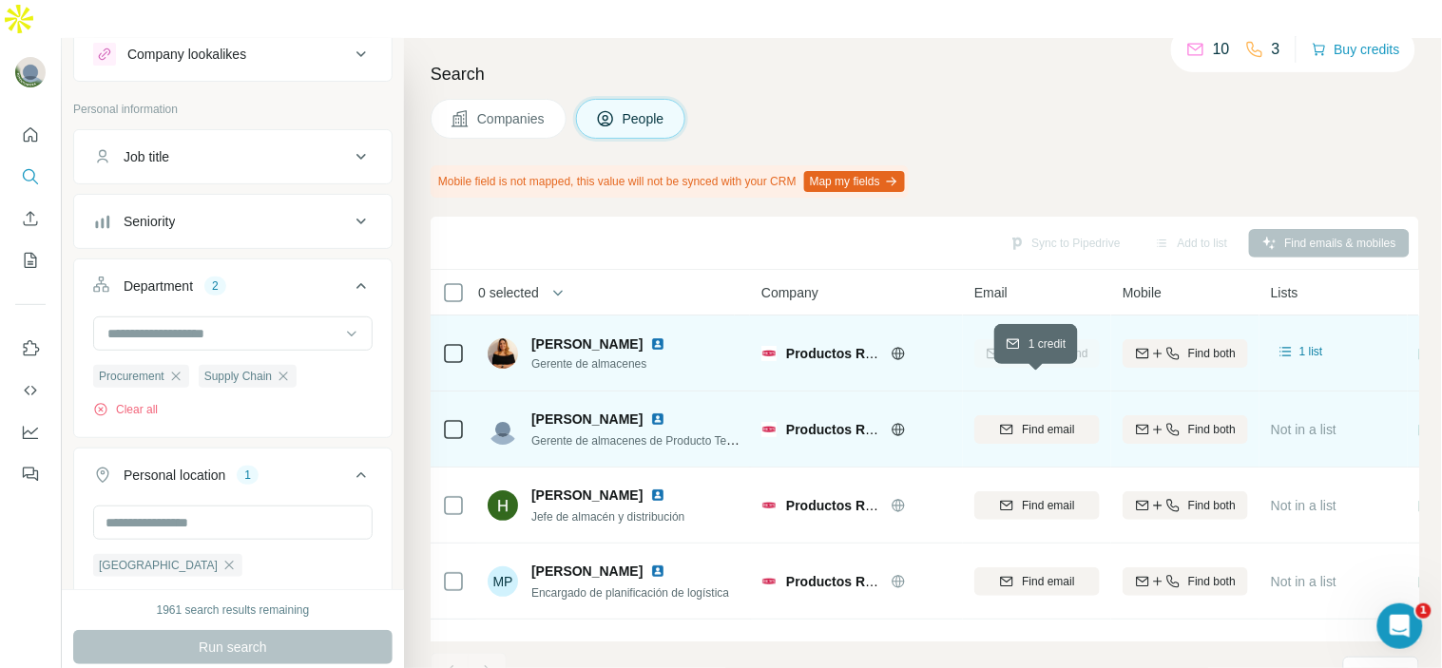
click at [1052, 415] on button "Find email" at bounding box center [1036, 429] width 125 height 29
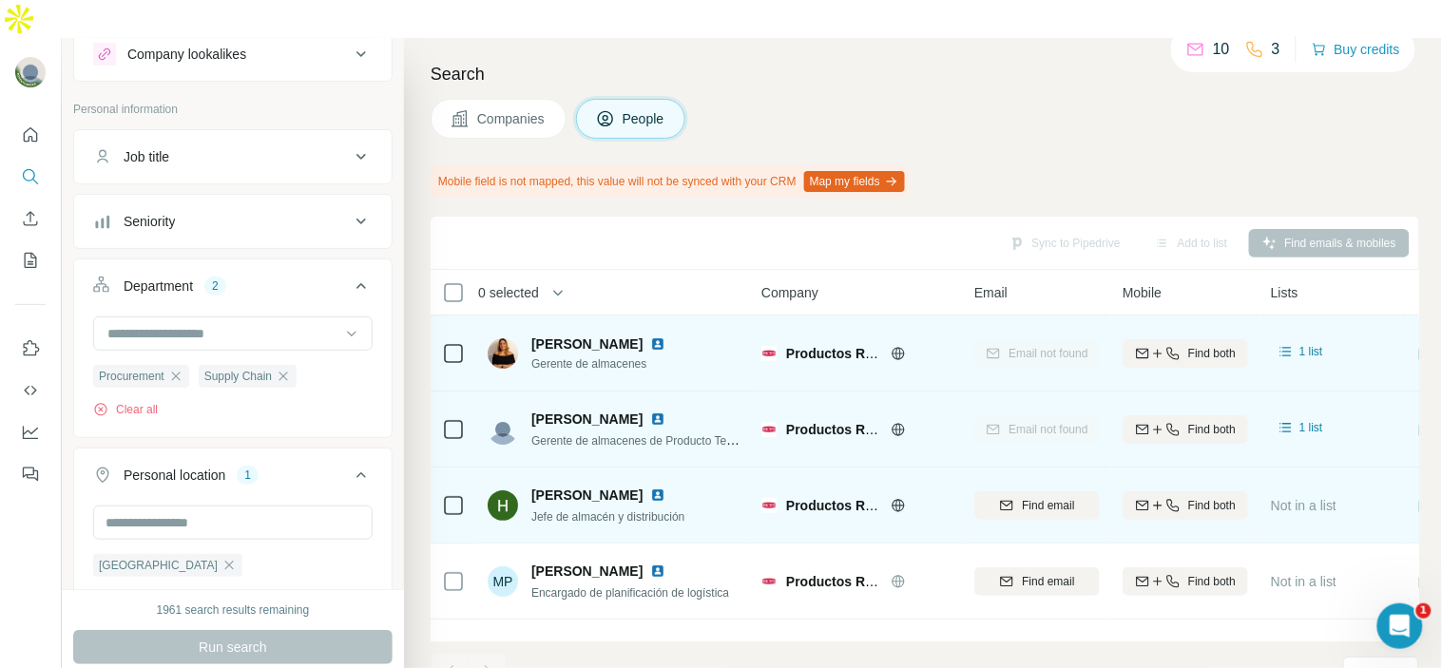
click at [650, 488] on img at bounding box center [657, 495] width 15 height 15
click at [1030, 497] on span "Find email" at bounding box center [1048, 505] width 52 height 17
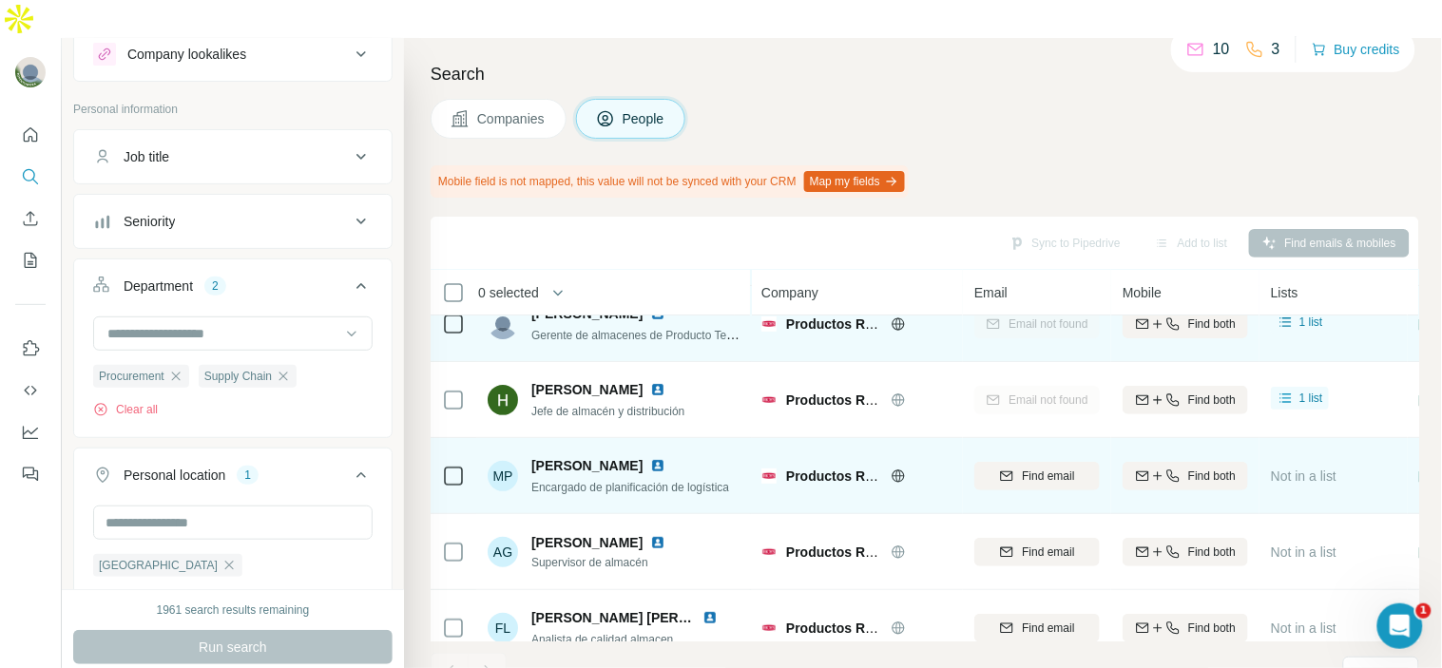
click at [619, 456] on div "[PERSON_NAME]" at bounding box center [630, 465] width 198 height 19
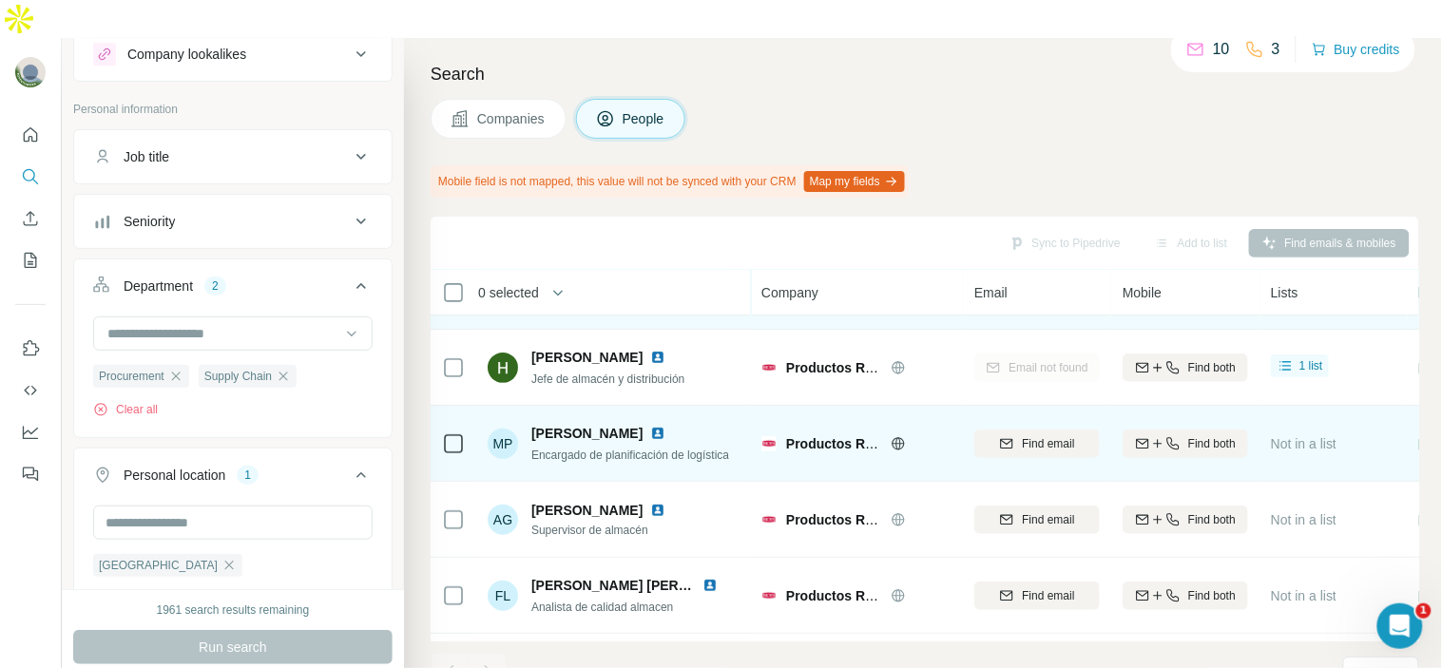
scroll to position [146, 0]
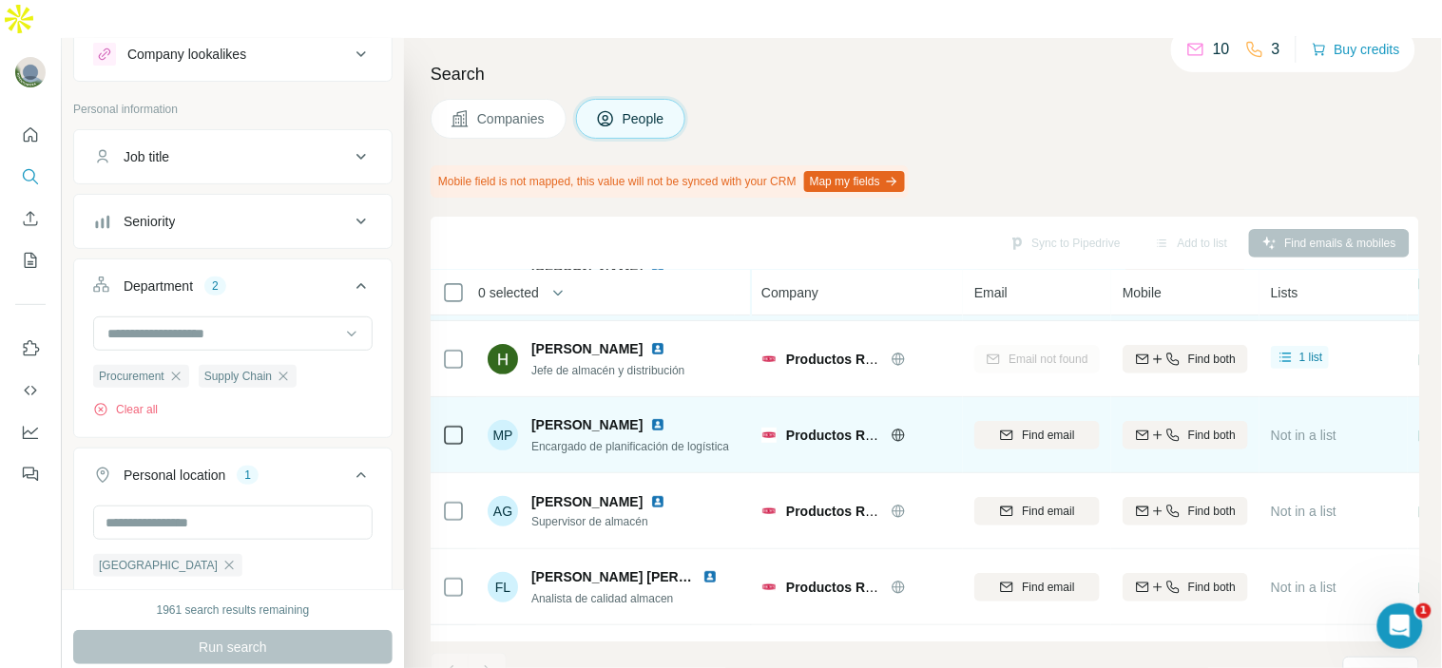
click at [627, 415] on div "[PERSON_NAME]" at bounding box center [630, 424] width 198 height 19
click at [650, 417] on img at bounding box center [657, 424] width 15 height 15
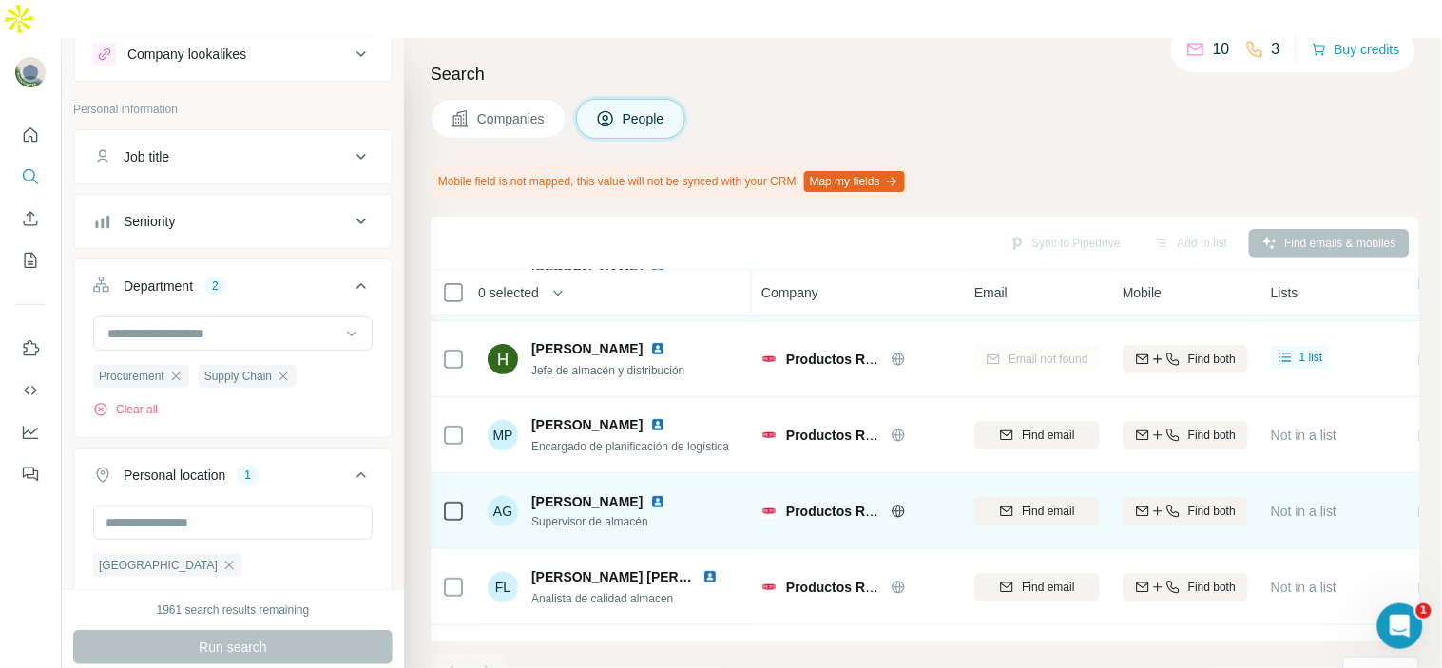
click at [665, 494] on img at bounding box center [657, 501] width 15 height 15
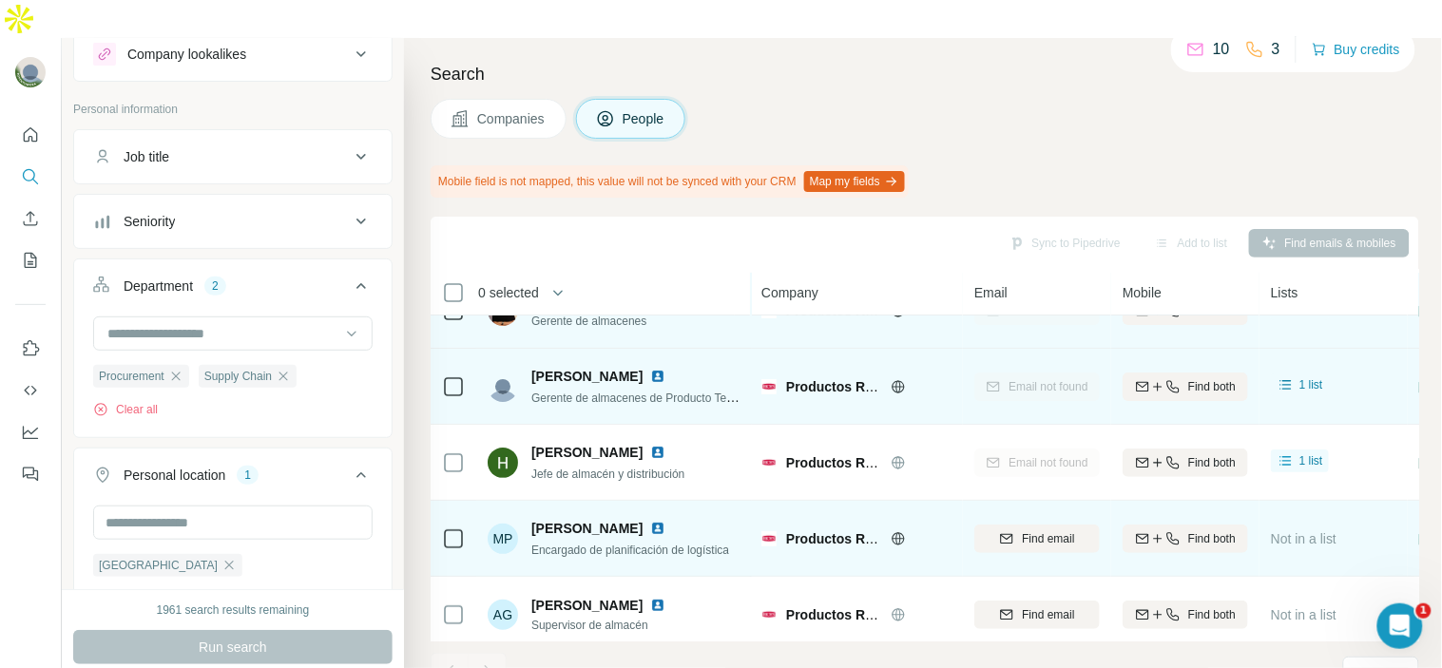
scroll to position [45, 0]
click at [1014, 529] on div "Find email" at bounding box center [1036, 537] width 125 height 17
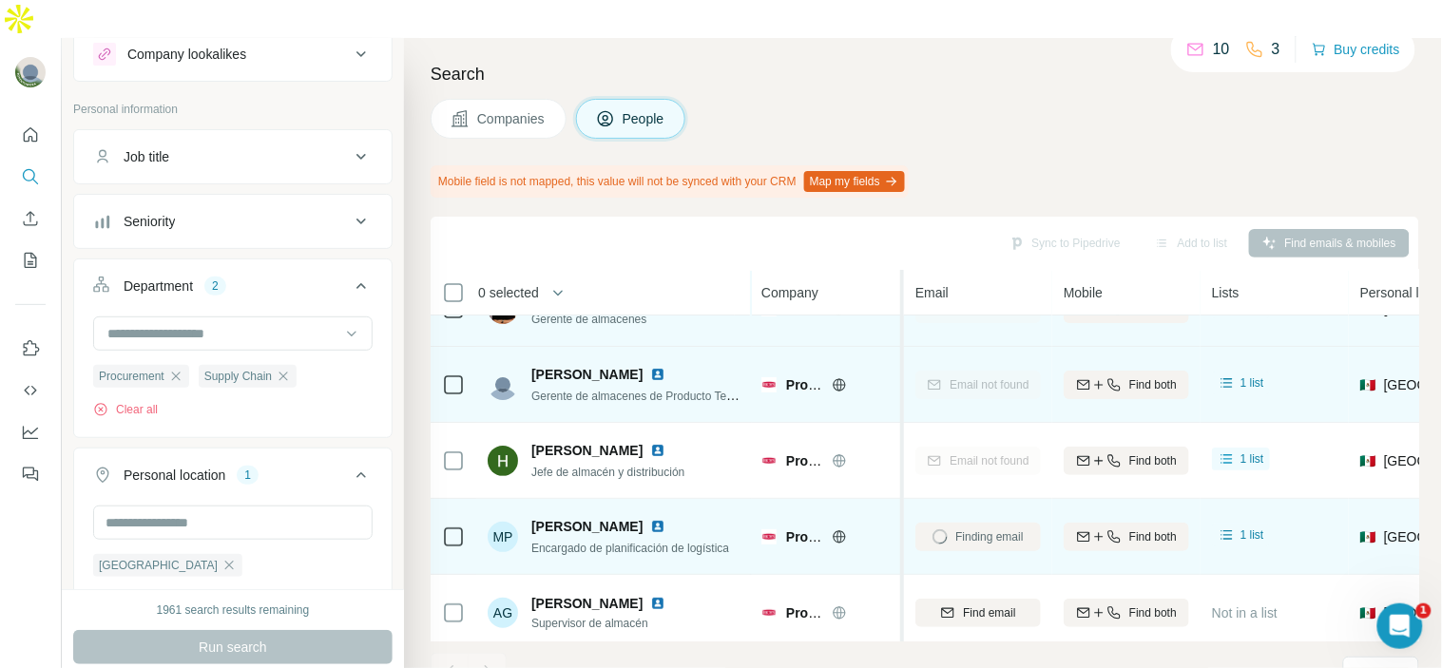
drag, startPoint x: 956, startPoint y: 483, endPoint x: 906, endPoint y: 506, distance: 55.3
click at [906, 506] on table "0 selected People Company Email Mobile Lists Personal location Seniority Depart…" at bounding box center [1219, 590] width 1576 height 730
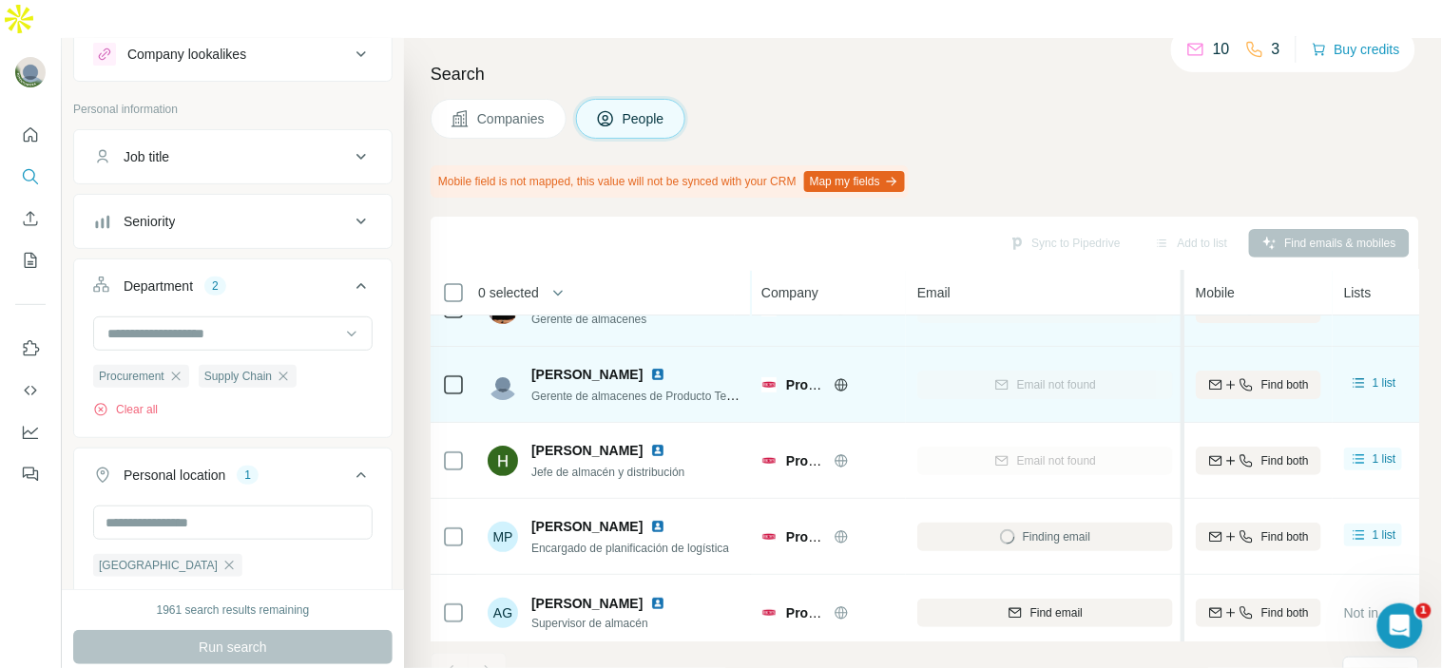
drag, startPoint x: 1052, startPoint y: 393, endPoint x: 1184, endPoint y: 388, distance: 132.2
click at [1184, 388] on table "0 selected People Company Email Mobile Lists Personal location Seniority Depart…" at bounding box center [1285, 590] width 1708 height 730
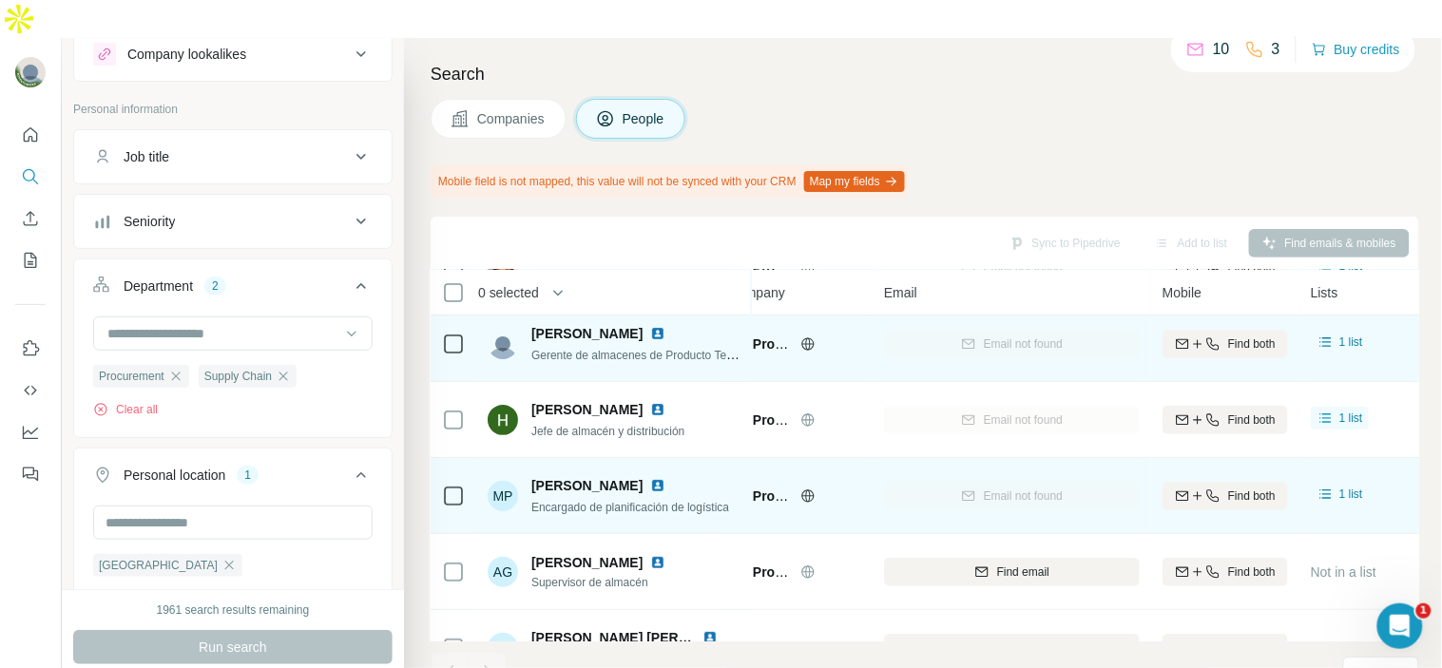
scroll to position [17, 33]
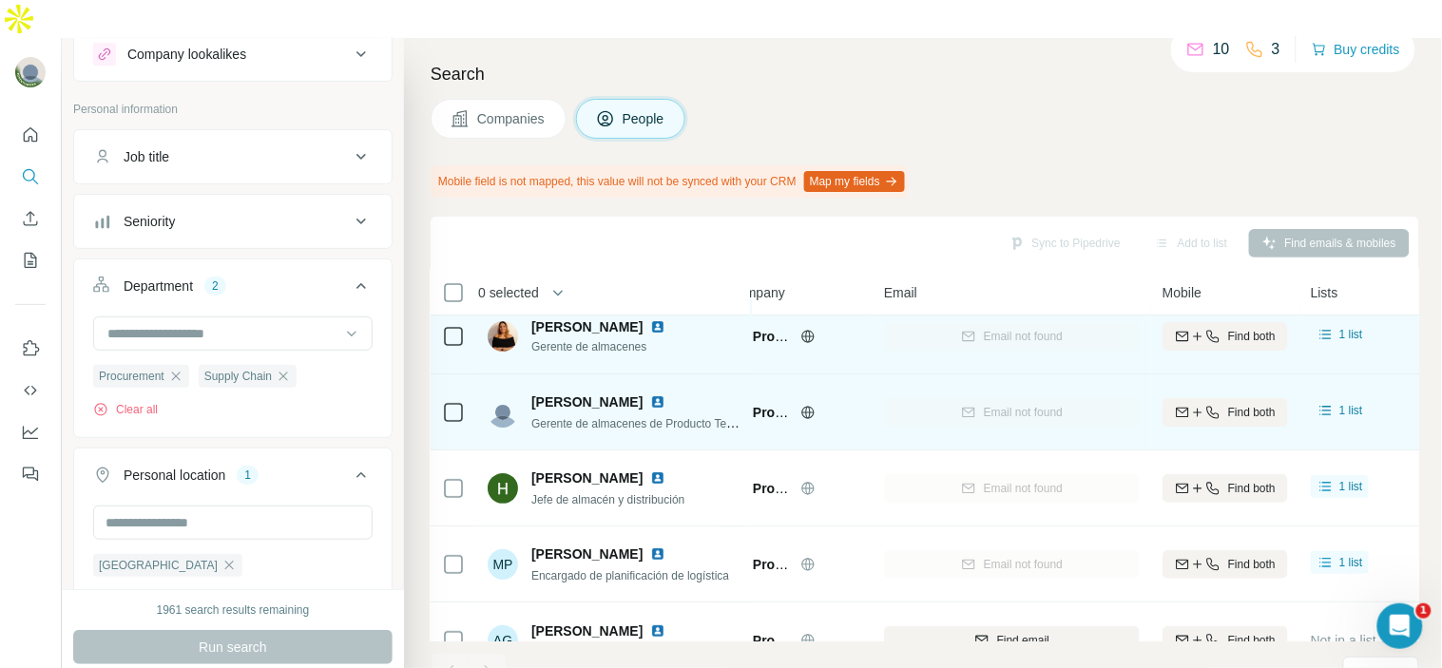
drag, startPoint x: 528, startPoint y: 287, endPoint x: 672, endPoint y: 289, distance: 144.5
click at [672, 317] on div "[PERSON_NAME] Gerente de almacenes" at bounding box center [588, 336] width 201 height 38
copy span "[PERSON_NAME]"
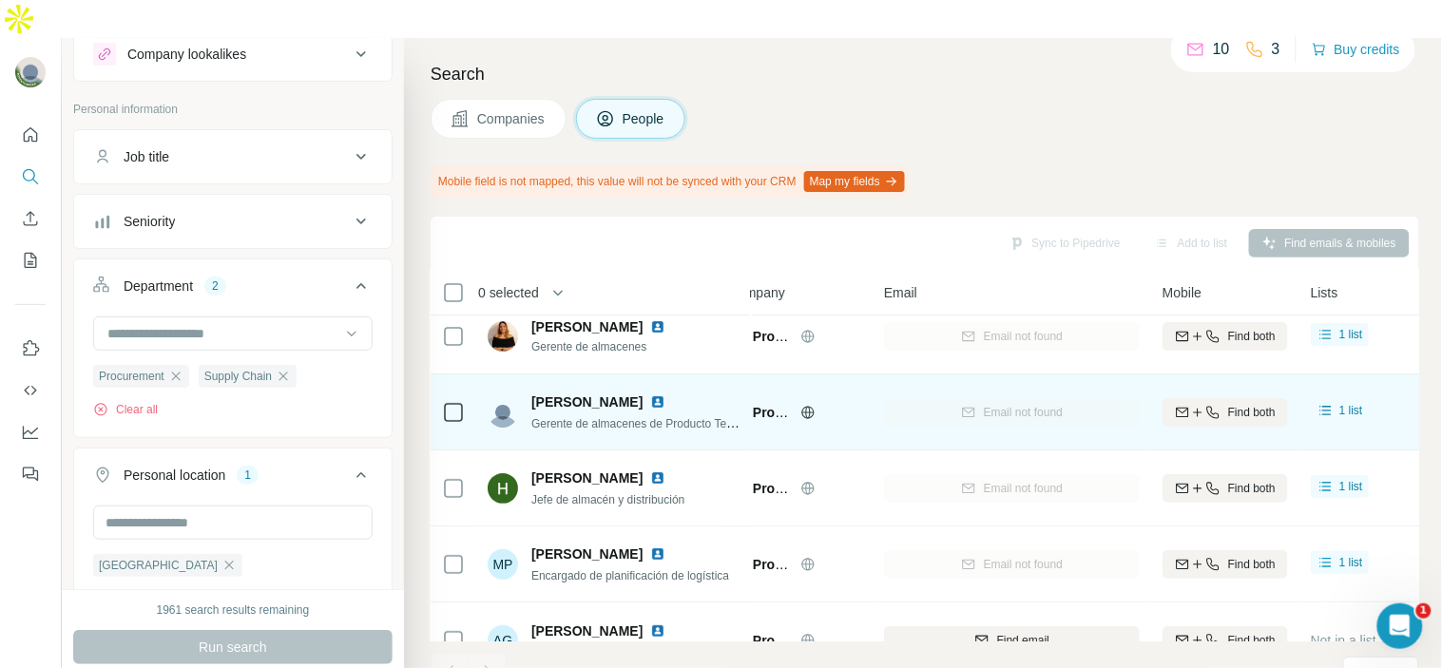
click at [577, 393] on span "[PERSON_NAME]" at bounding box center [586, 402] width 111 height 19
copy span "[PERSON_NAME]"
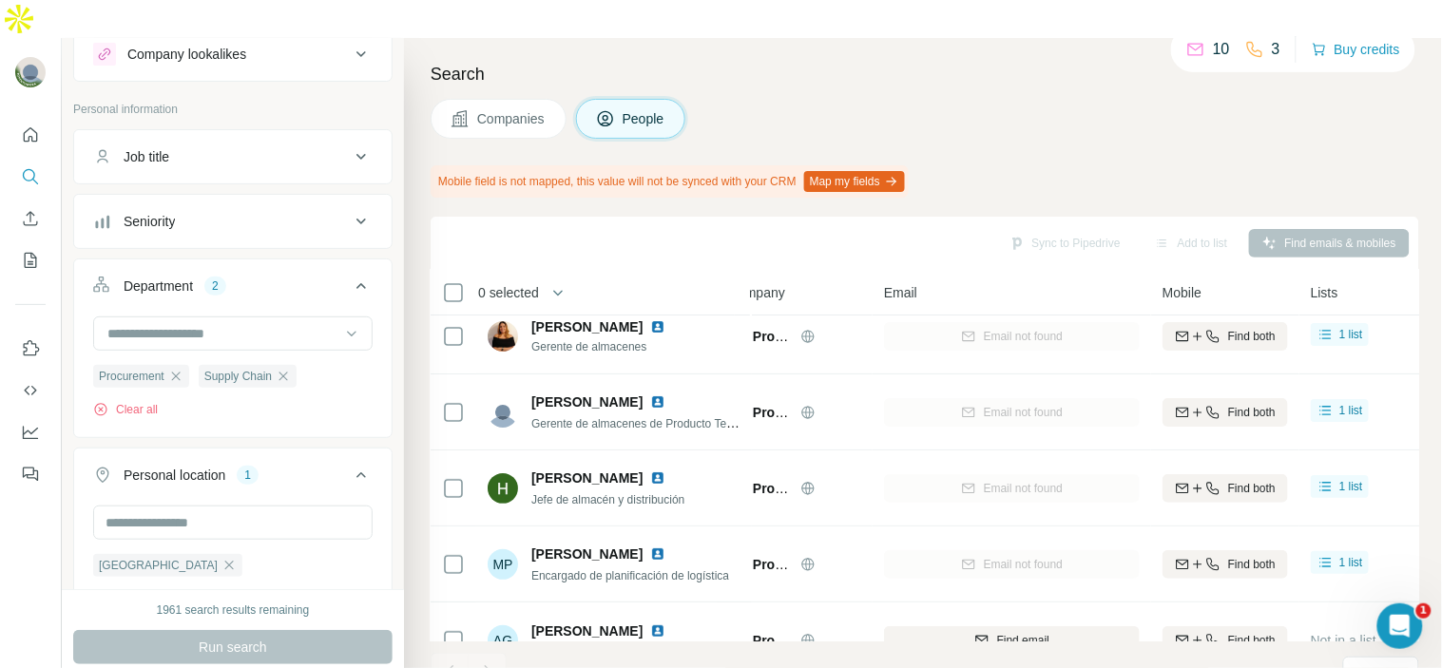
click at [1098, 99] on div "Companies People" at bounding box center [925, 119] width 989 height 40
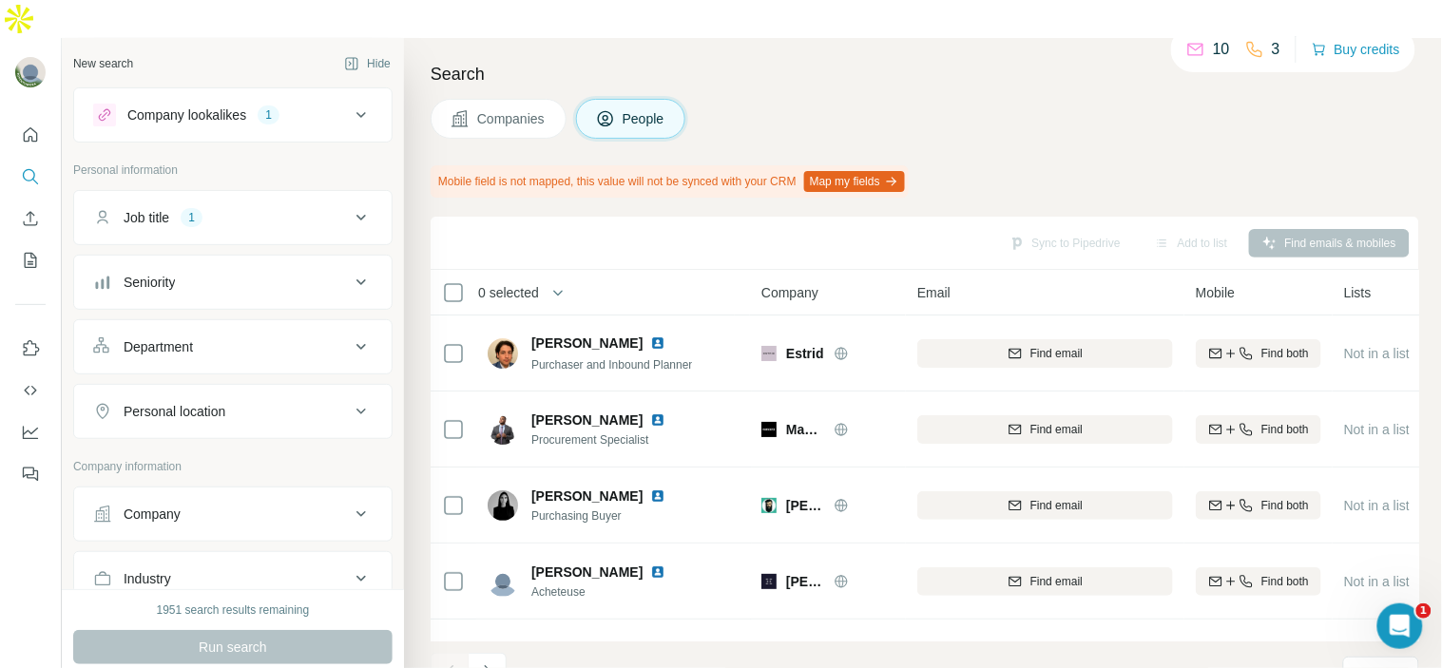
click at [356, 206] on icon at bounding box center [361, 217] width 23 height 23
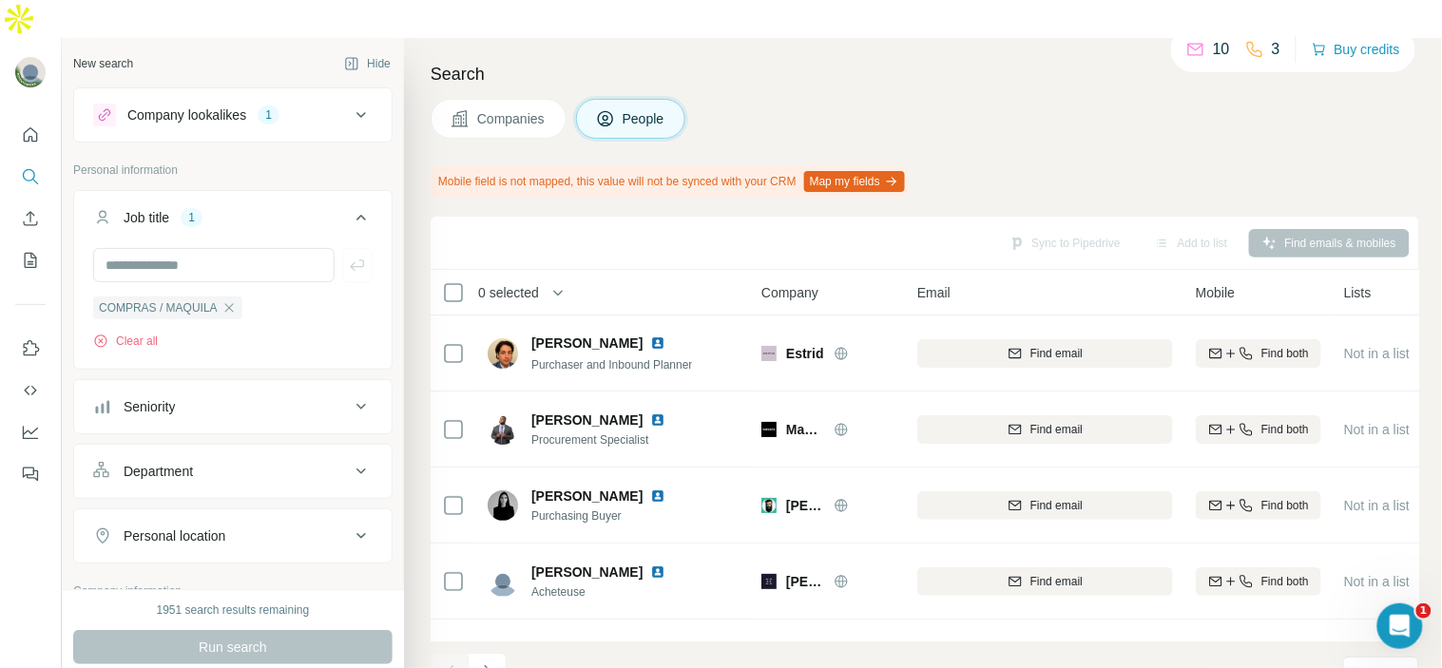
click at [356, 206] on icon at bounding box center [361, 217] width 23 height 23
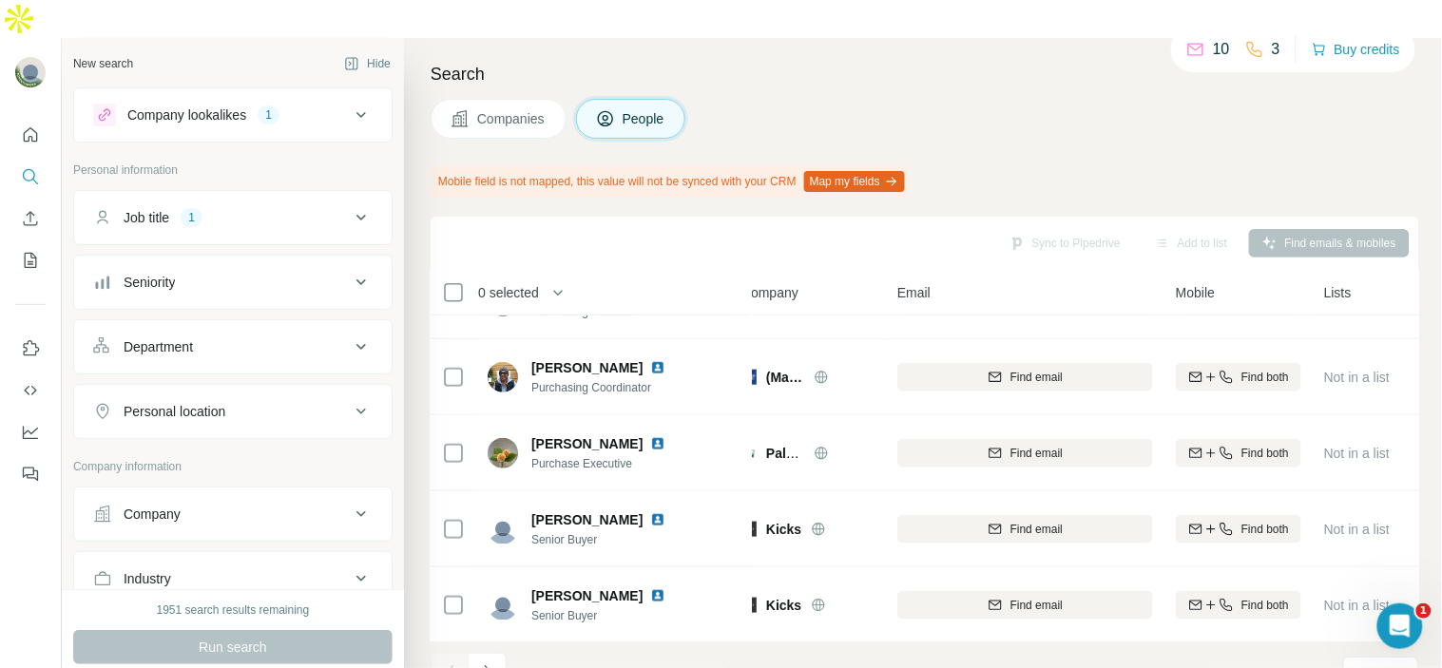
scroll to position [444, 20]
click at [267, 505] on div "Company" at bounding box center [221, 514] width 257 height 19
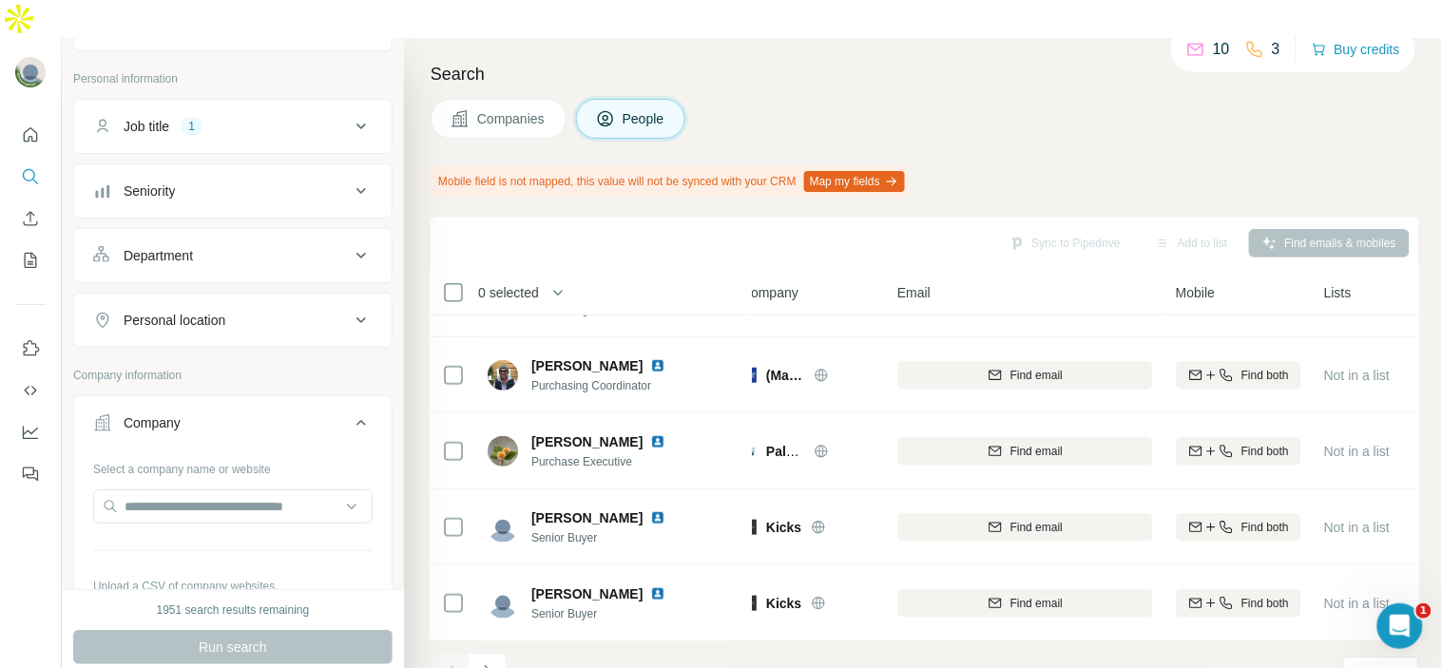
scroll to position [92, 0]
